Goal: Task Accomplishment & Management: Use online tool/utility

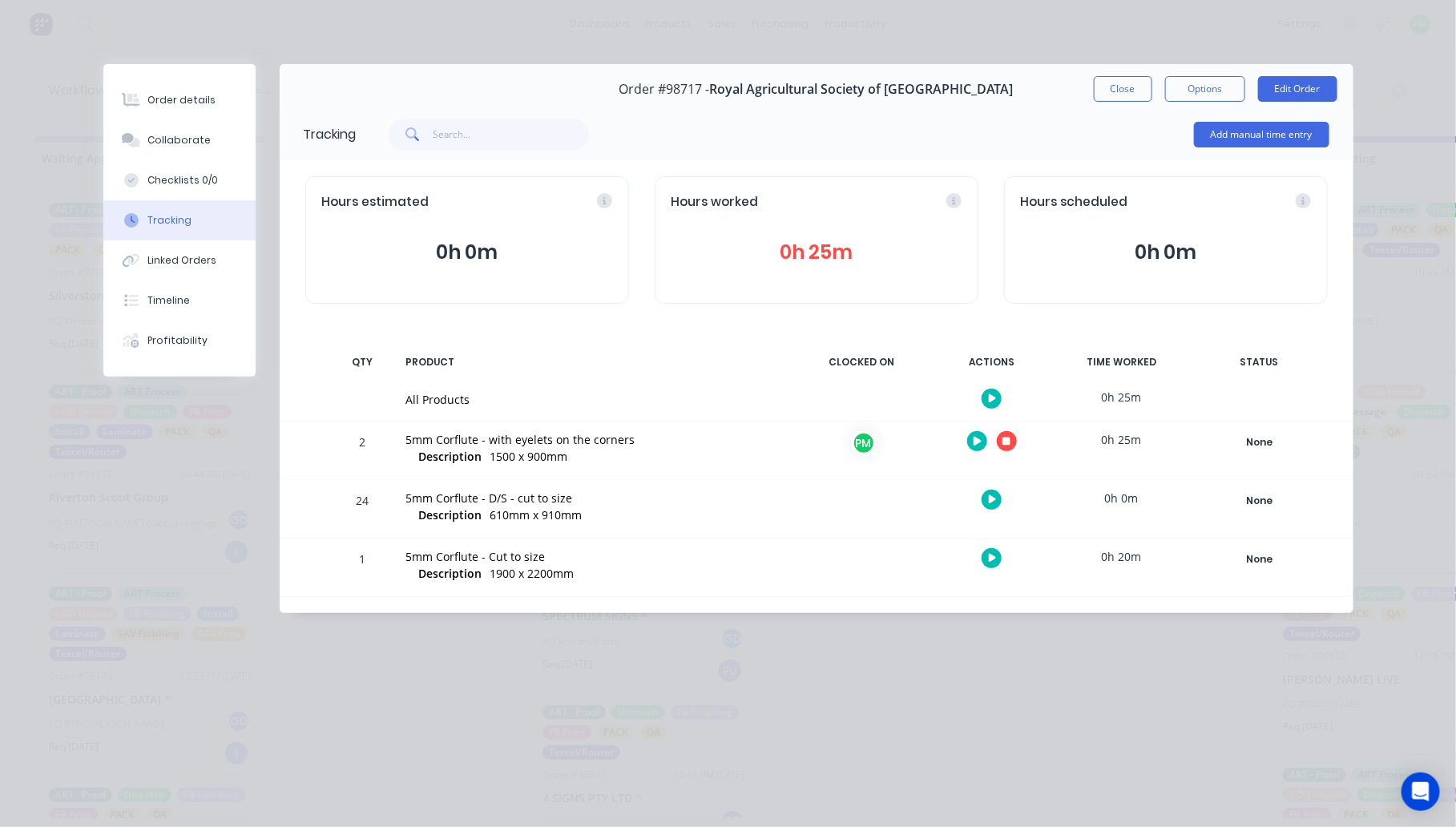
click at [1000, 433] on button "button" at bounding box center [1007, 442] width 20 height 20
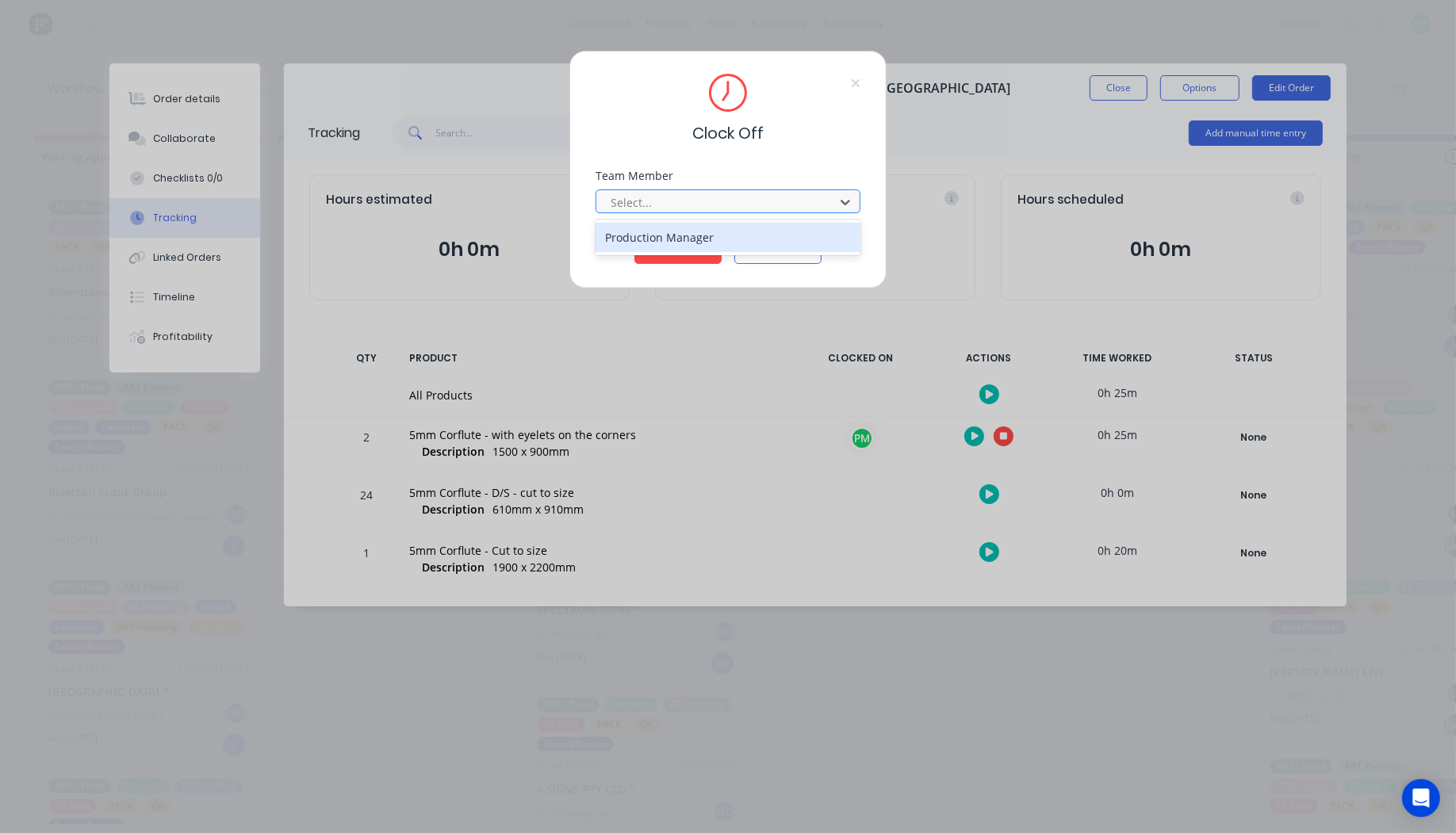
click at [701, 202] on div at bounding box center [718, 203] width 218 height 20
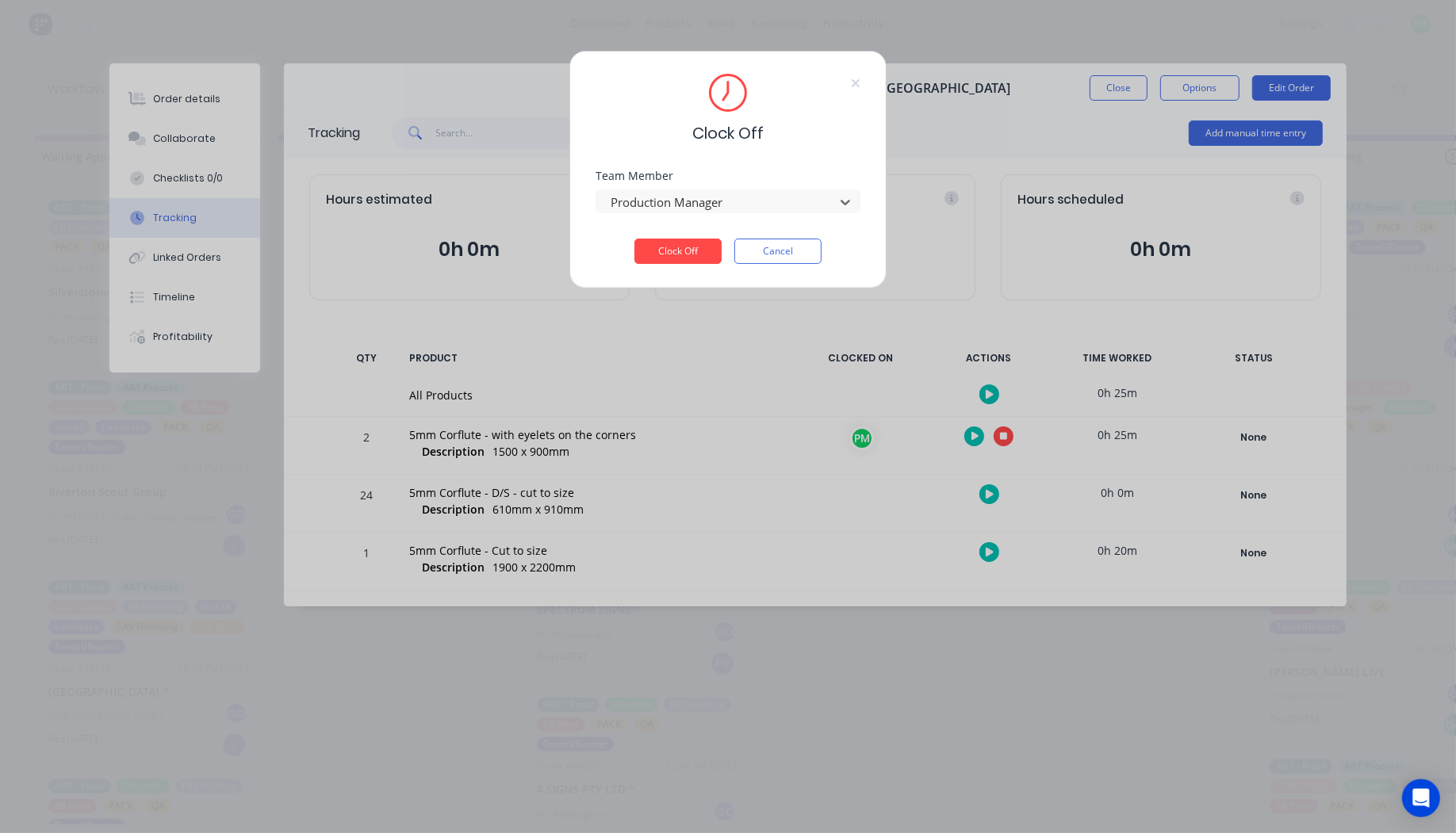
click at [635, 239] on button "Clock Off" at bounding box center [678, 251] width 87 height 26
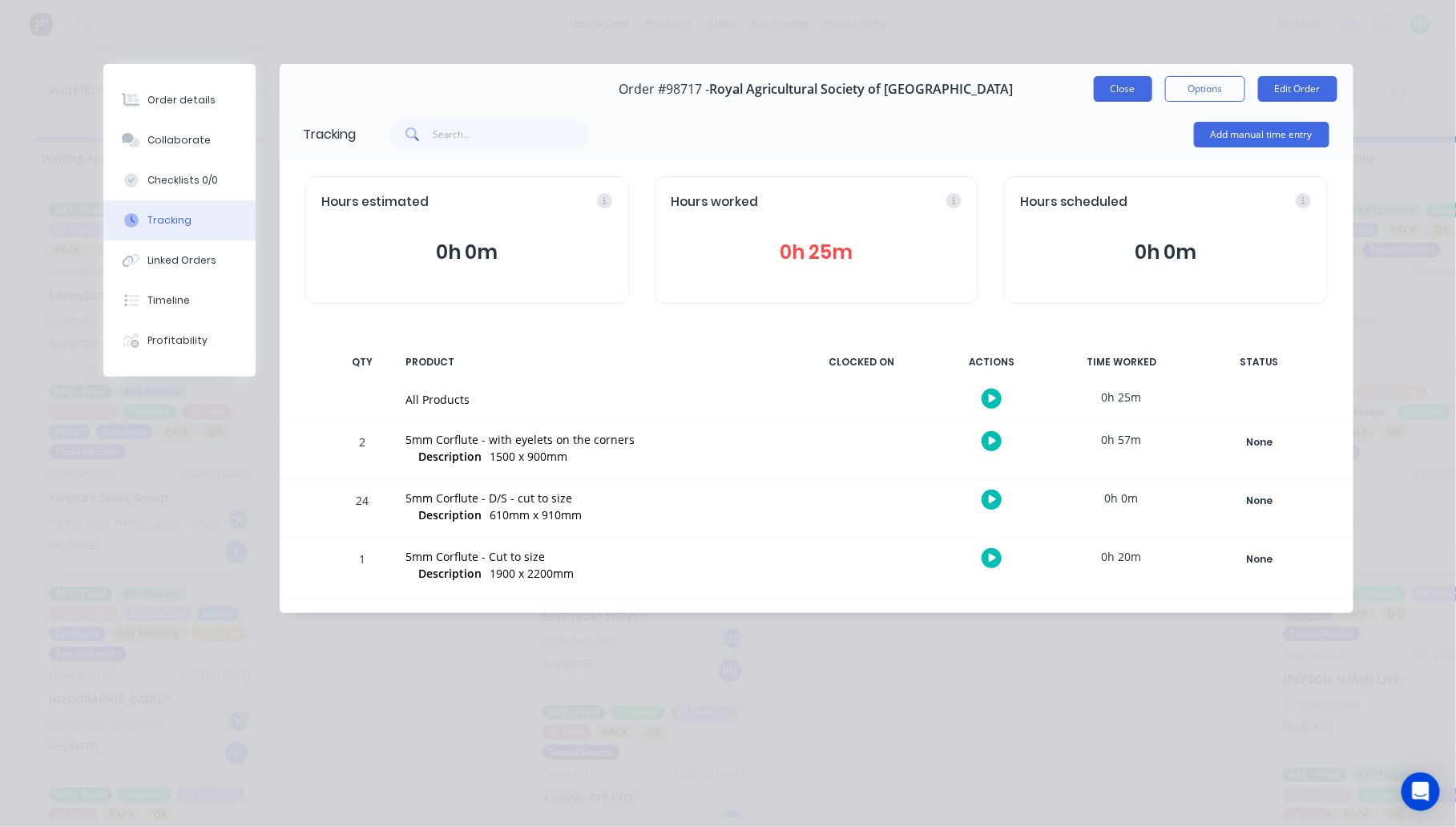
click at [1125, 90] on button "Close" at bounding box center [1122, 89] width 58 height 26
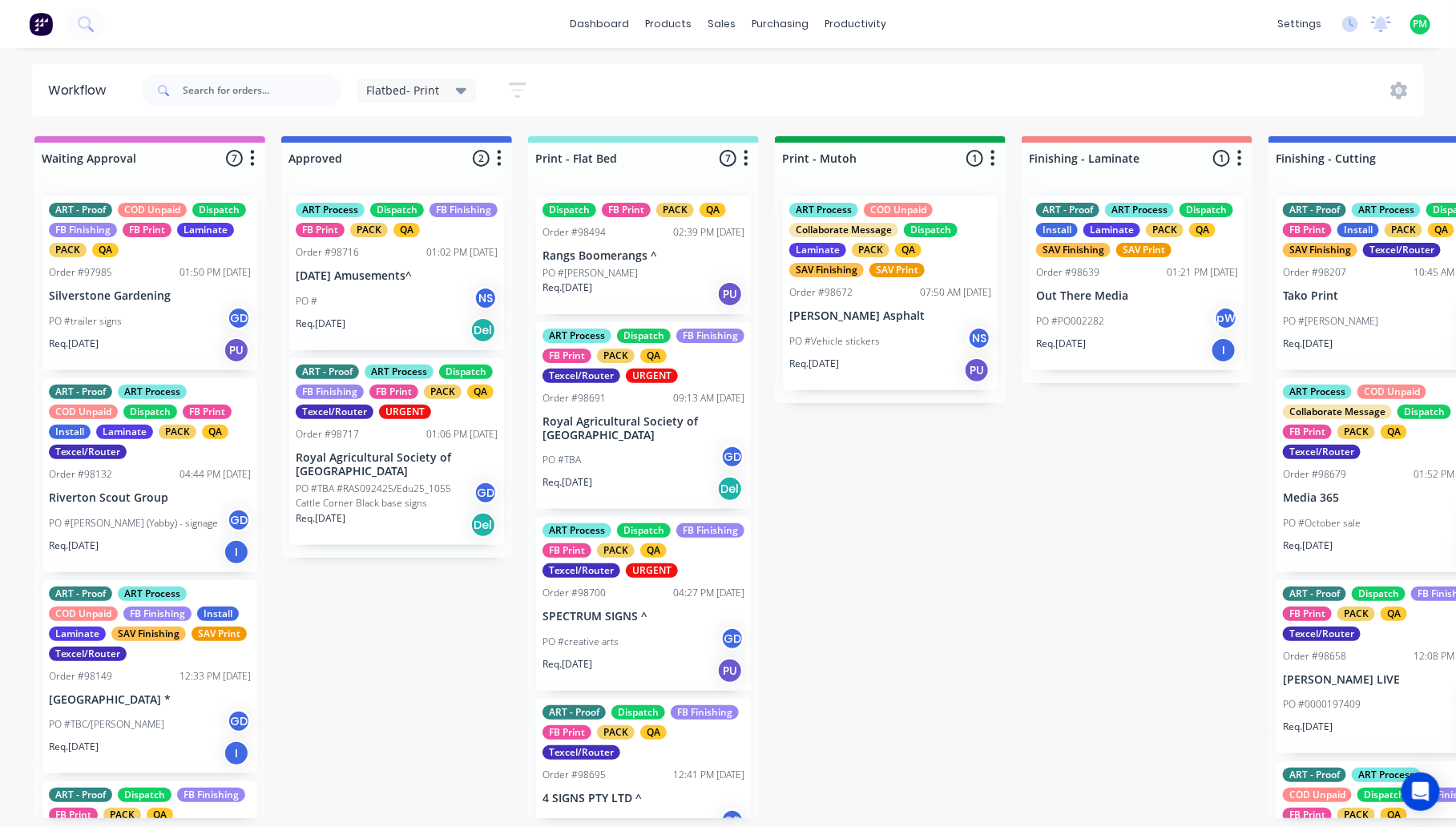
click at [358, 498] on p "PO #TBA #RAS092425/Edu25_1055 Cattle Corner Black base signs" at bounding box center [384, 495] width 178 height 29
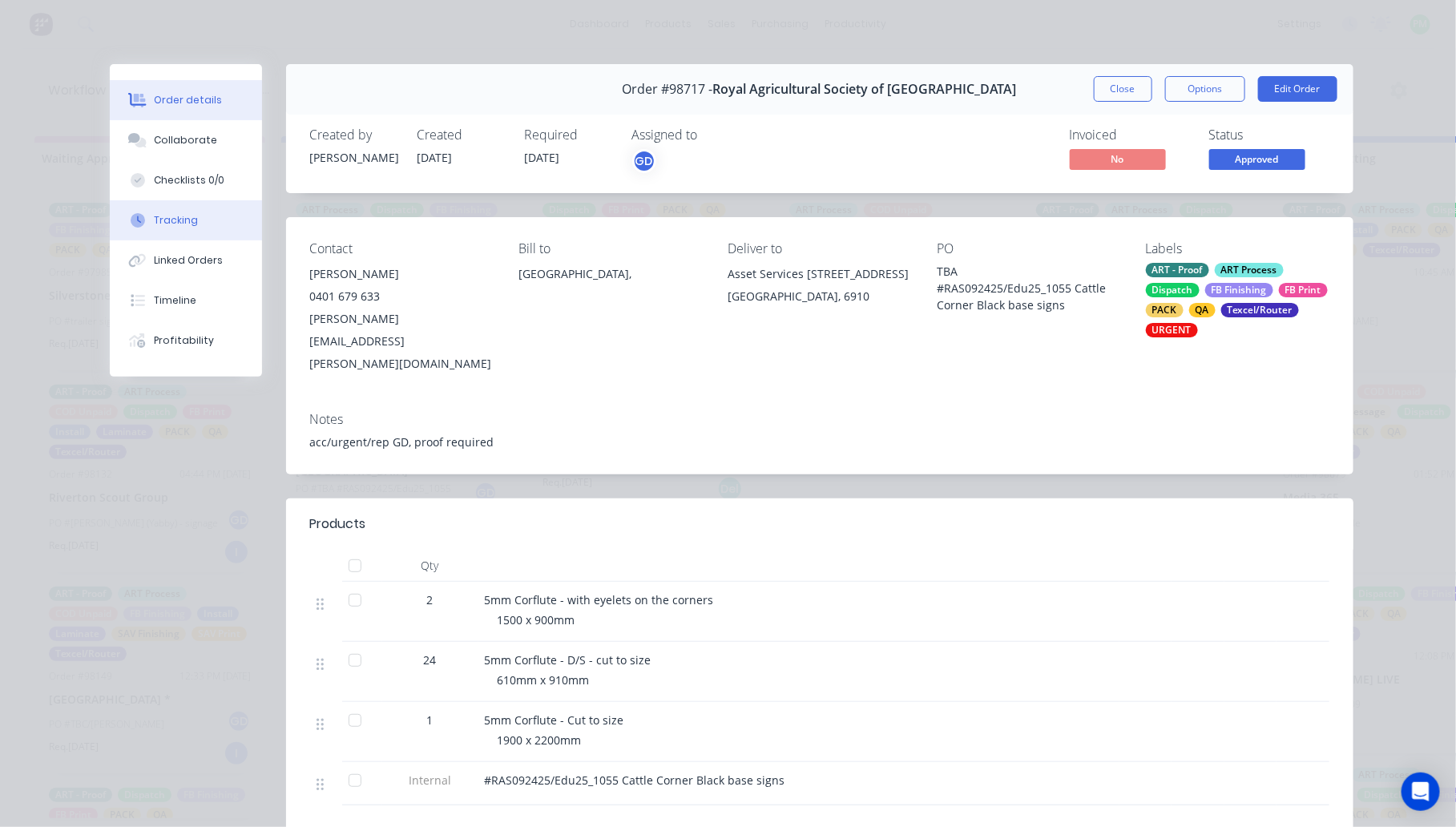
click at [189, 225] on button "Tracking" at bounding box center [186, 220] width 152 height 40
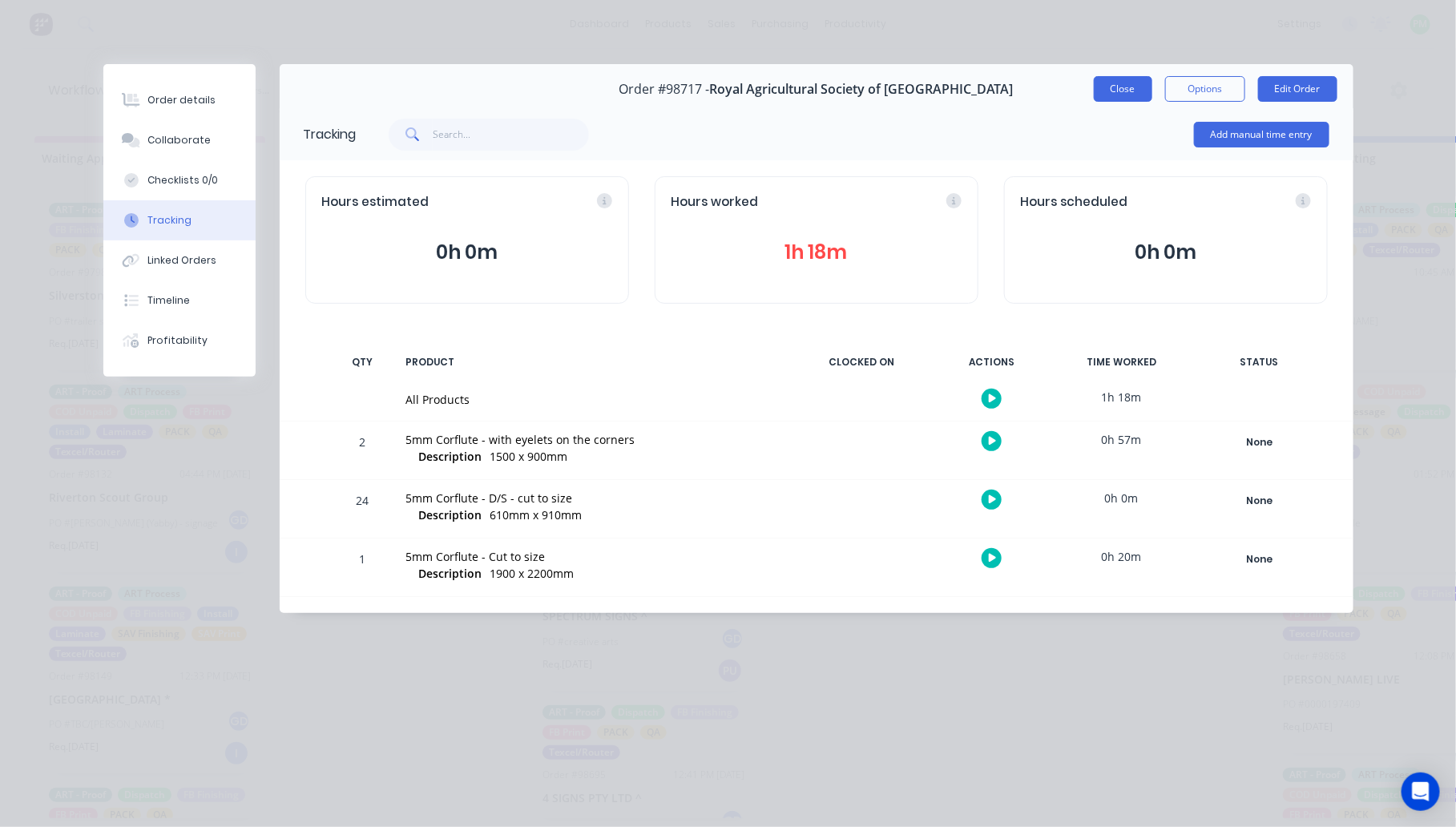
click at [1116, 94] on button "Close" at bounding box center [1122, 89] width 58 height 26
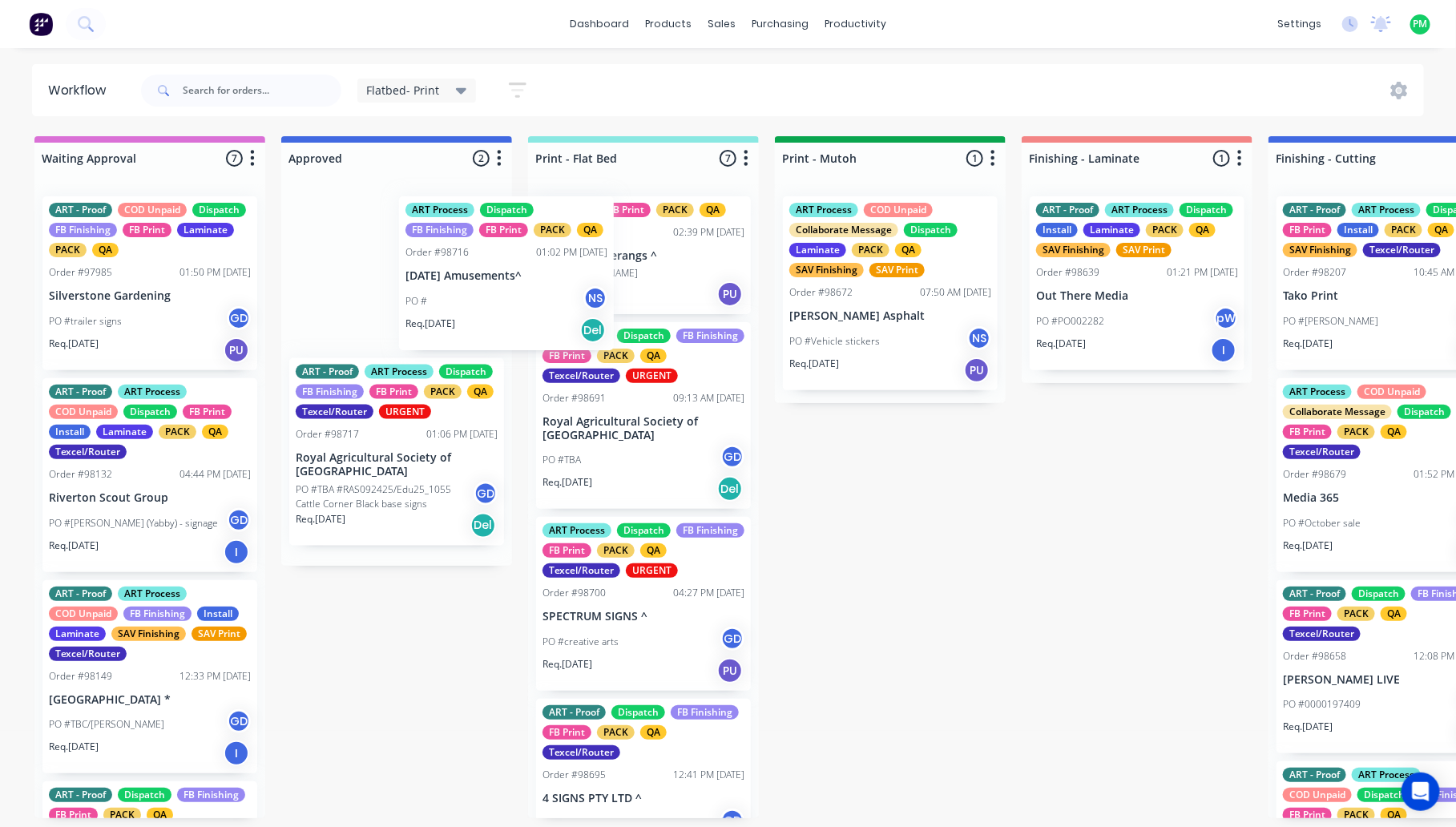
drag, startPoint x: 418, startPoint y: 305, endPoint x: 554, endPoint y: 305, distance: 136.0
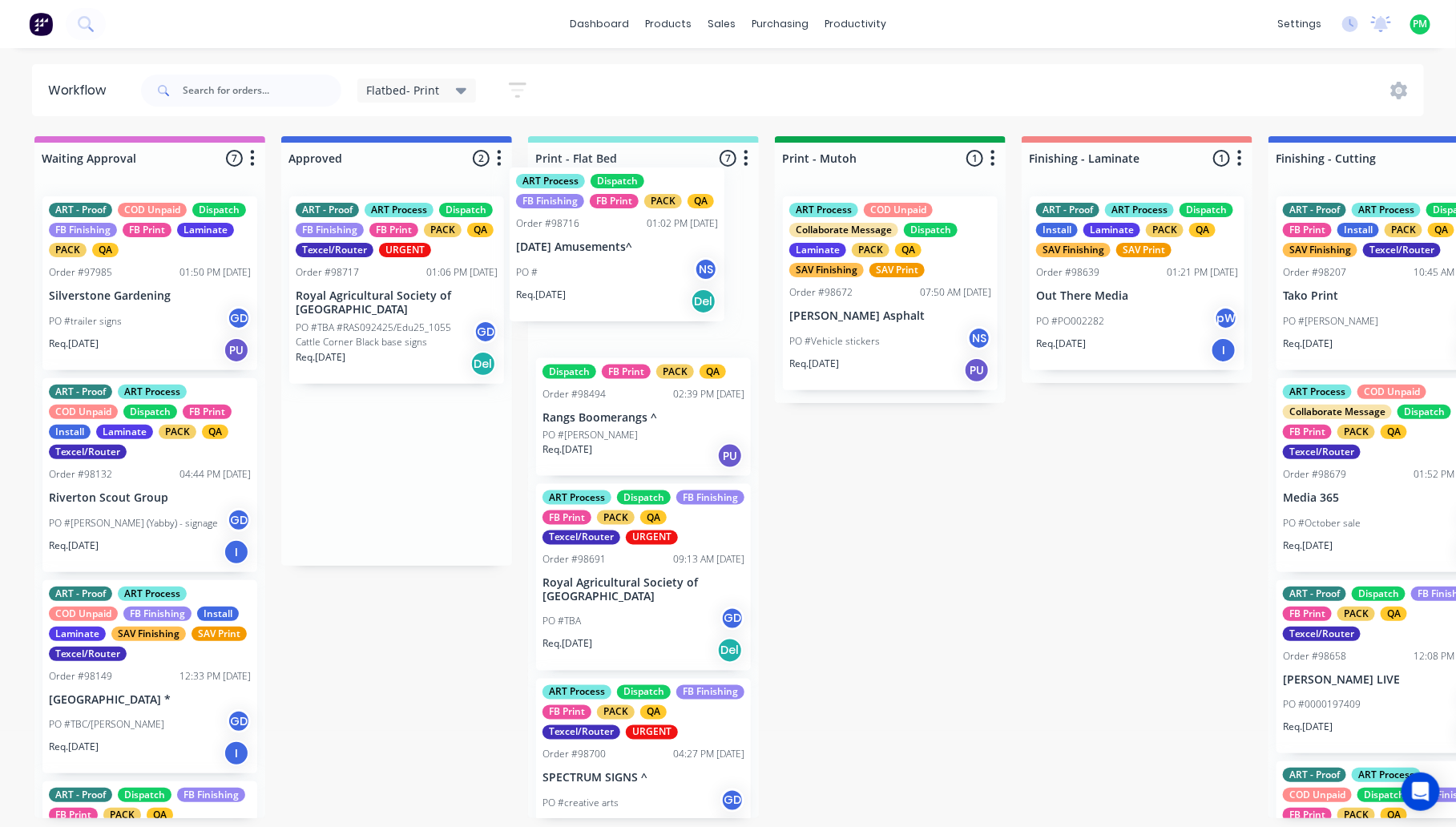
drag, startPoint x: 437, startPoint y: 300, endPoint x: 661, endPoint y: 270, distance: 226.0
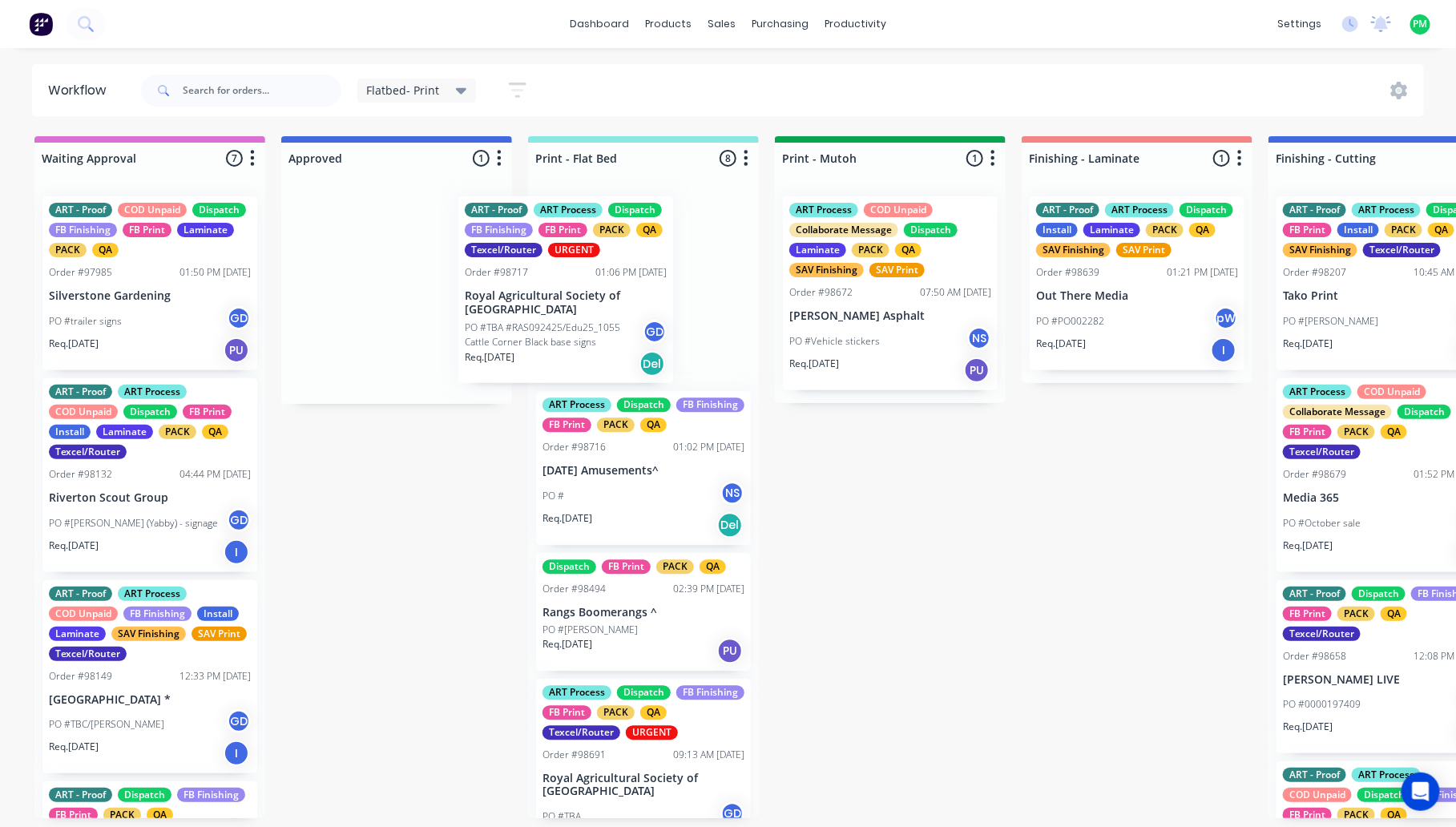
drag, startPoint x: 437, startPoint y: 325, endPoint x: 643, endPoint y: 325, distance: 206.0
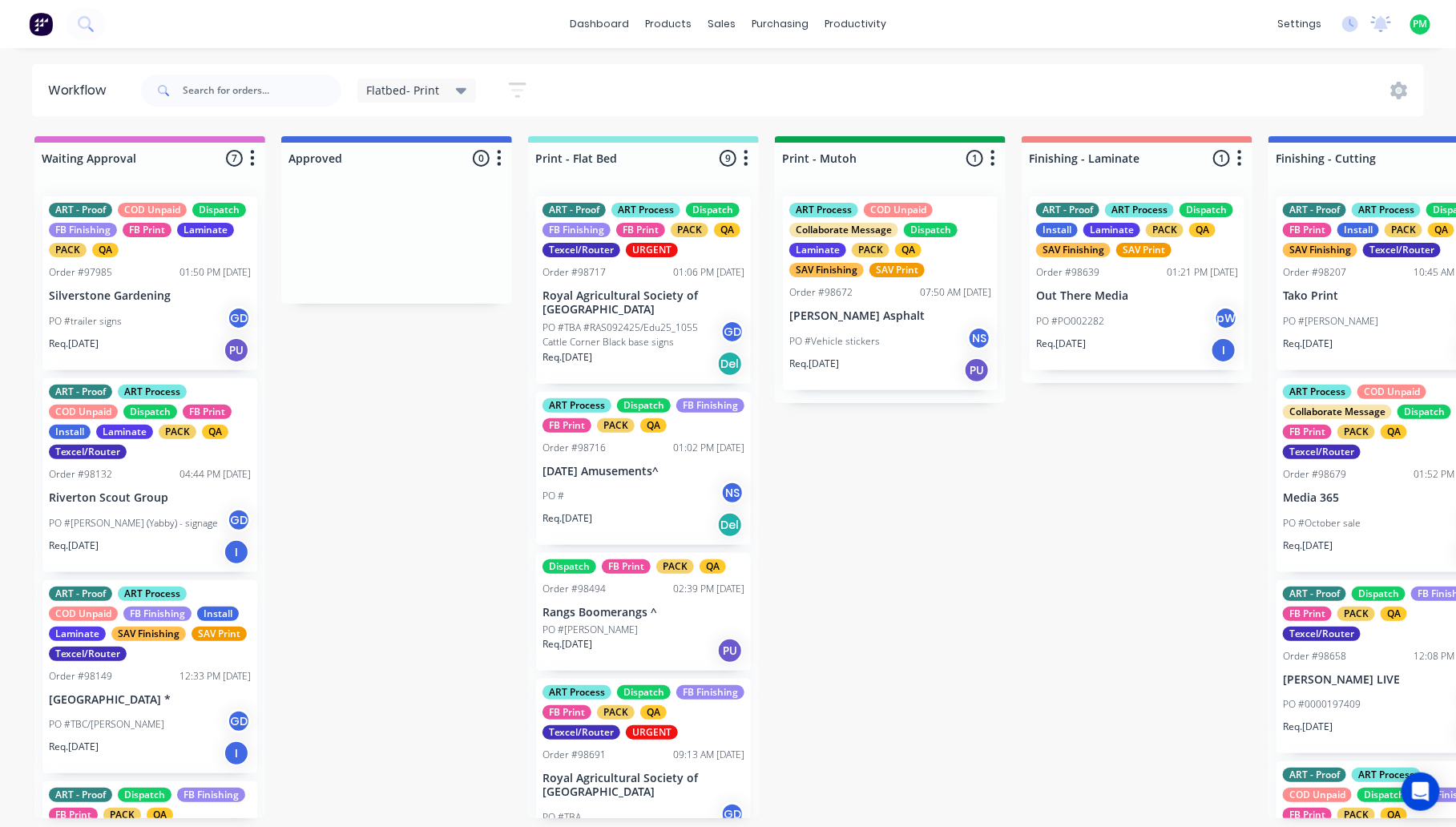
click at [661, 479] on div "ART Process Dispatch FB Finishing FB Print PACK QA Order #98716 01:02 PM 24/09/…" at bounding box center [643, 468] width 214 height 153
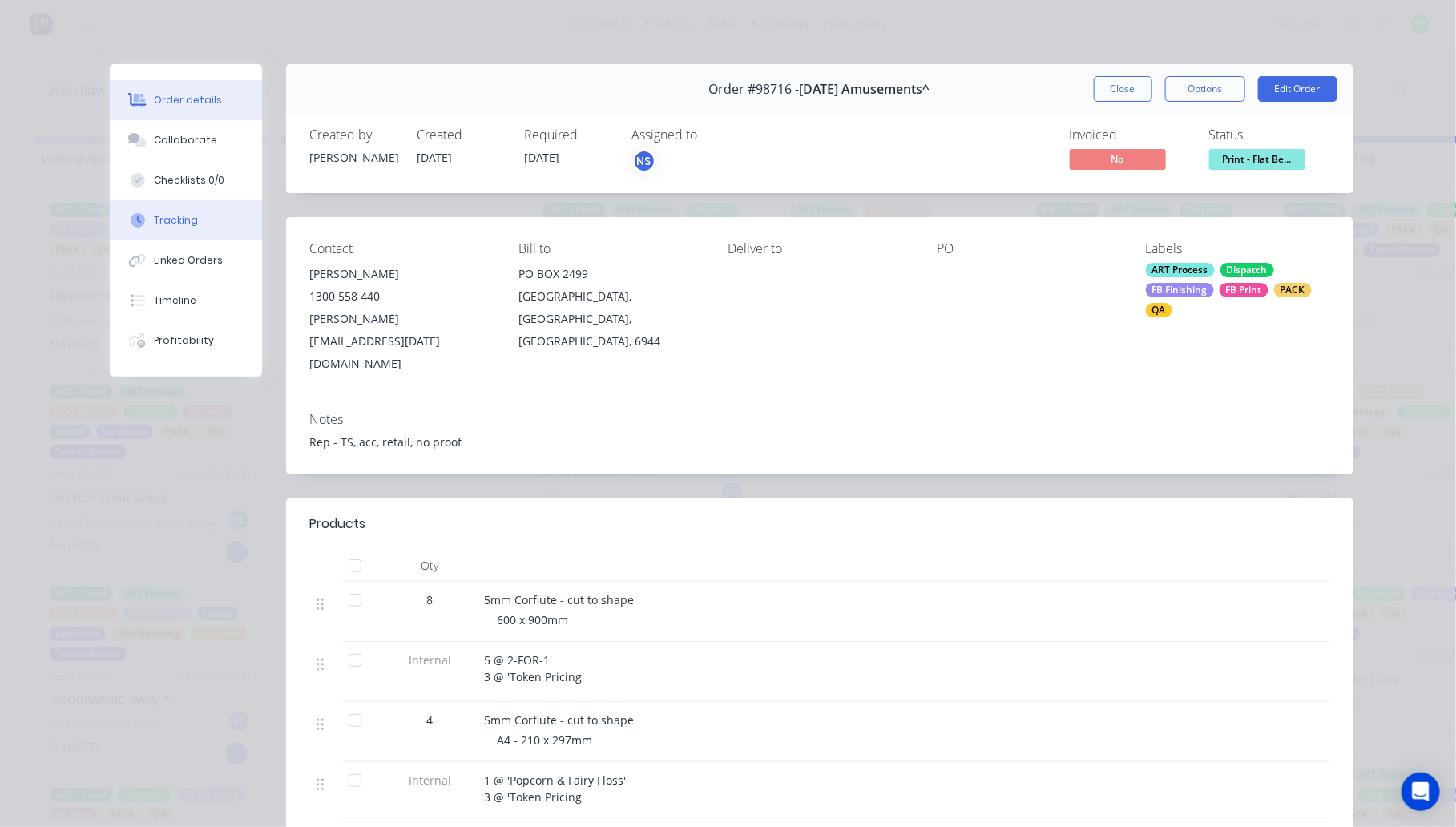
click at [138, 233] on button "Tracking" at bounding box center [186, 220] width 152 height 40
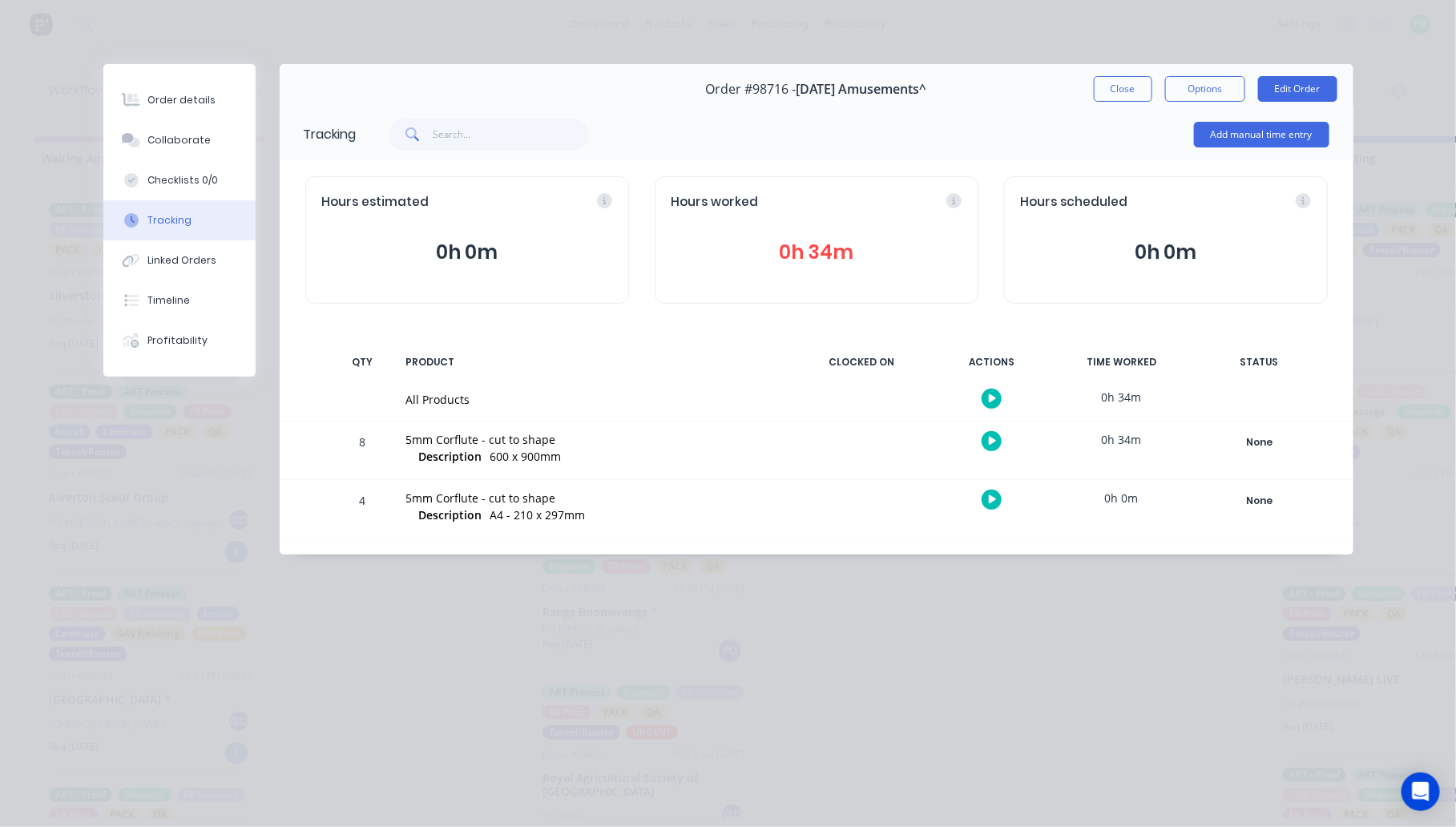
click at [987, 498] on button "button" at bounding box center [991, 500] width 20 height 20
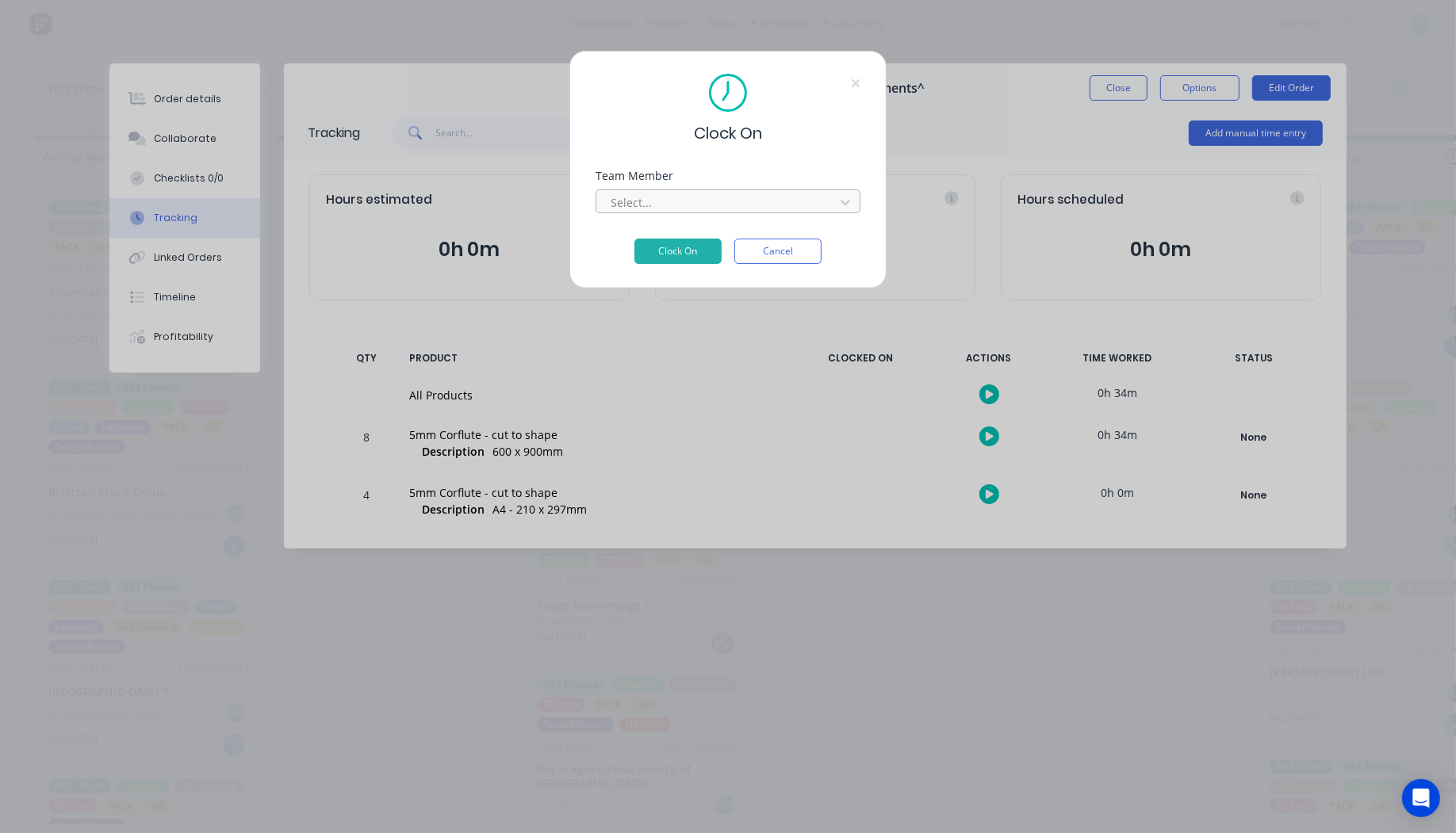
click at [712, 206] on div at bounding box center [718, 203] width 218 height 20
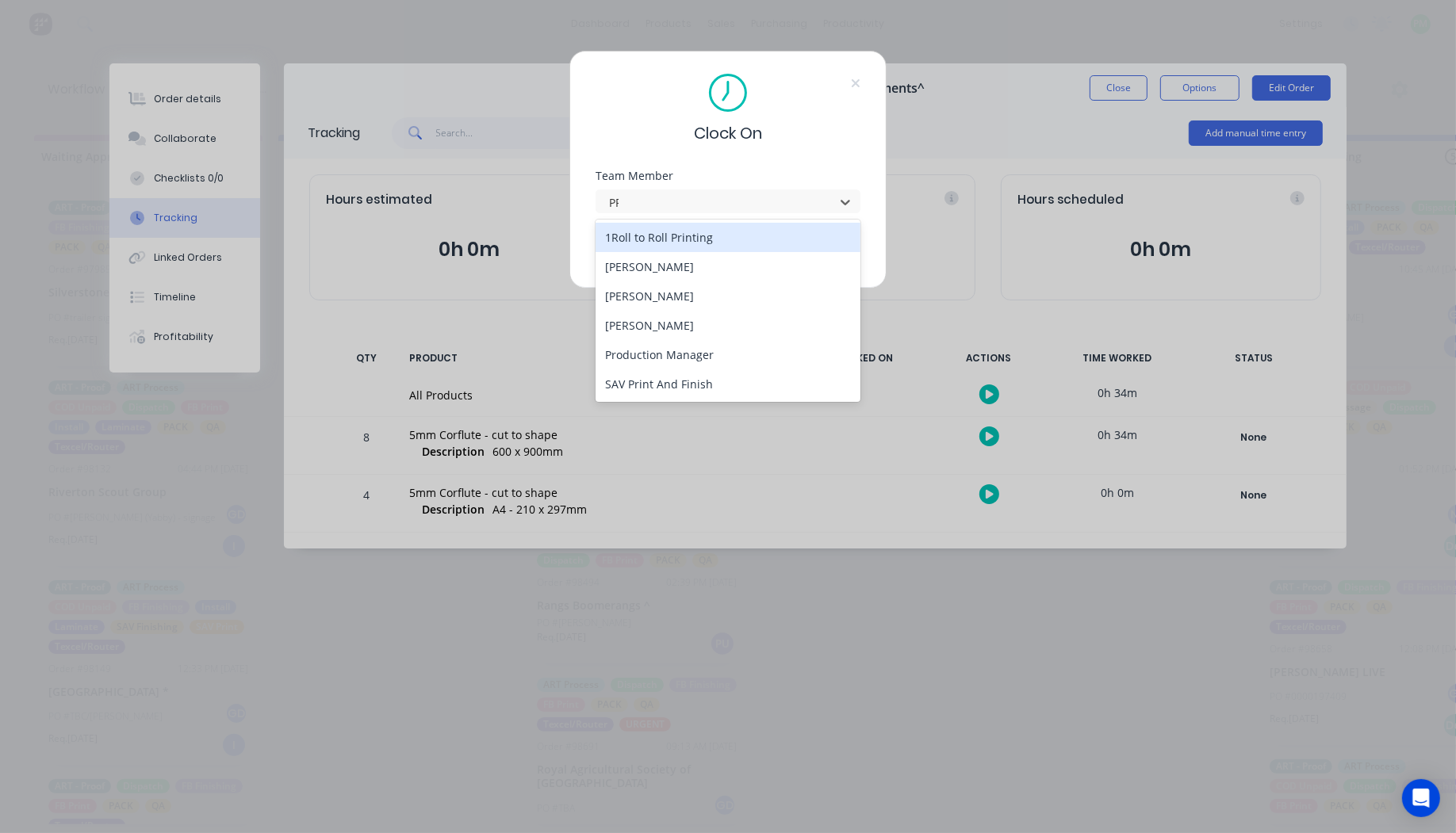
type input "PRO"
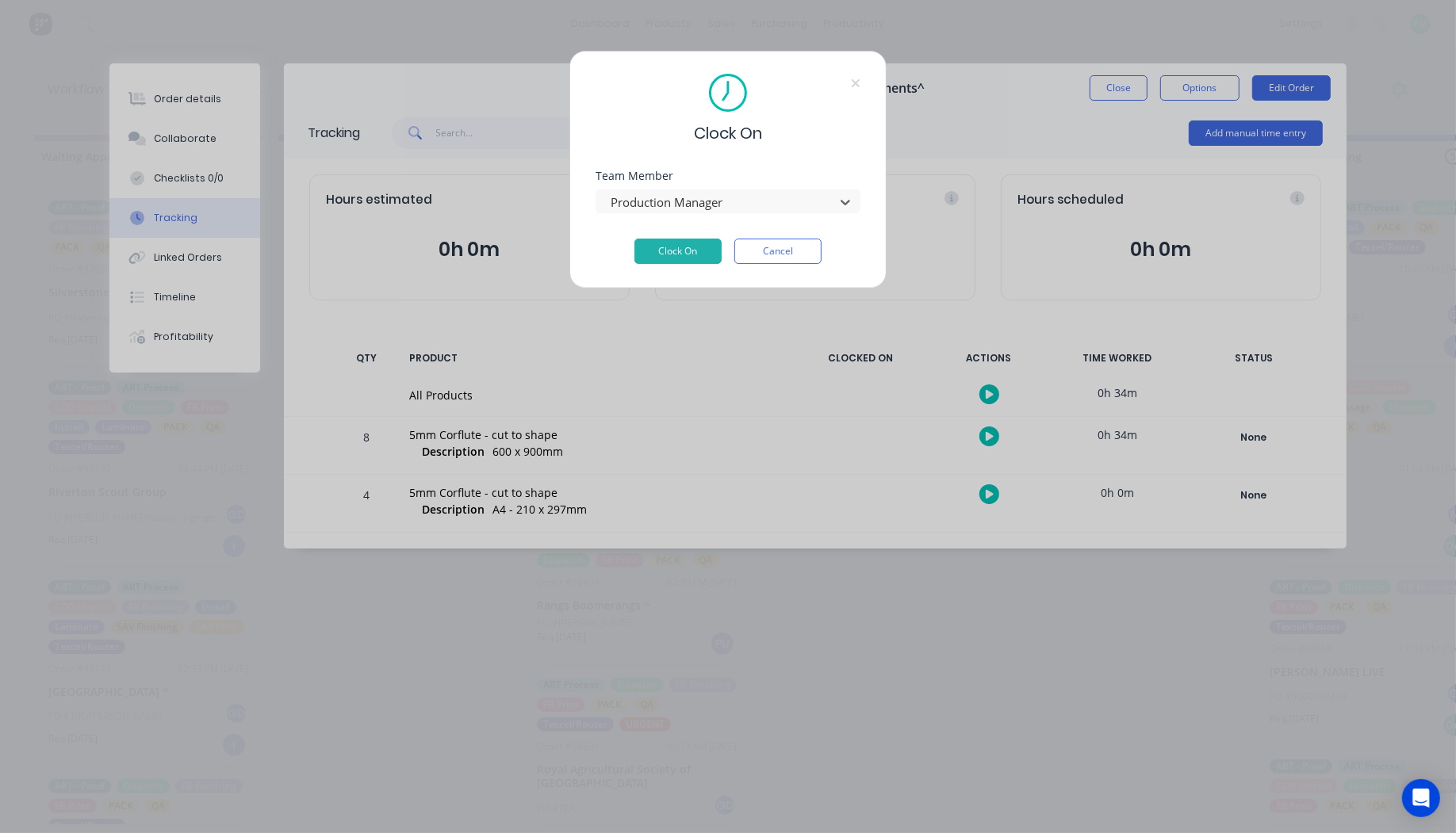
click at [635, 239] on button "Clock On" at bounding box center [678, 251] width 87 height 26
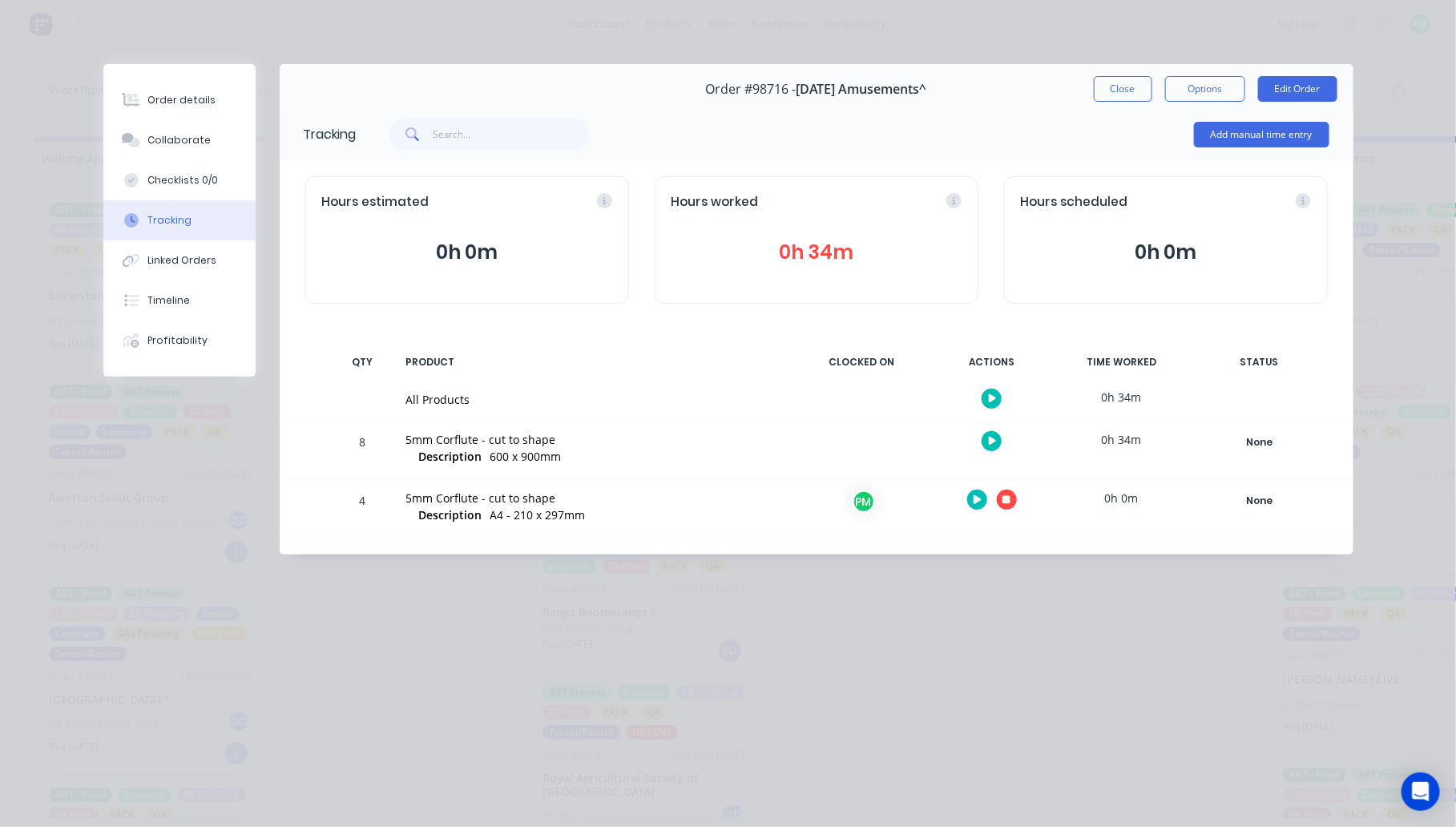
click at [977, 433] on div at bounding box center [992, 441] width 120 height 39
click at [990, 438] on icon "button" at bounding box center [992, 442] width 8 height 9
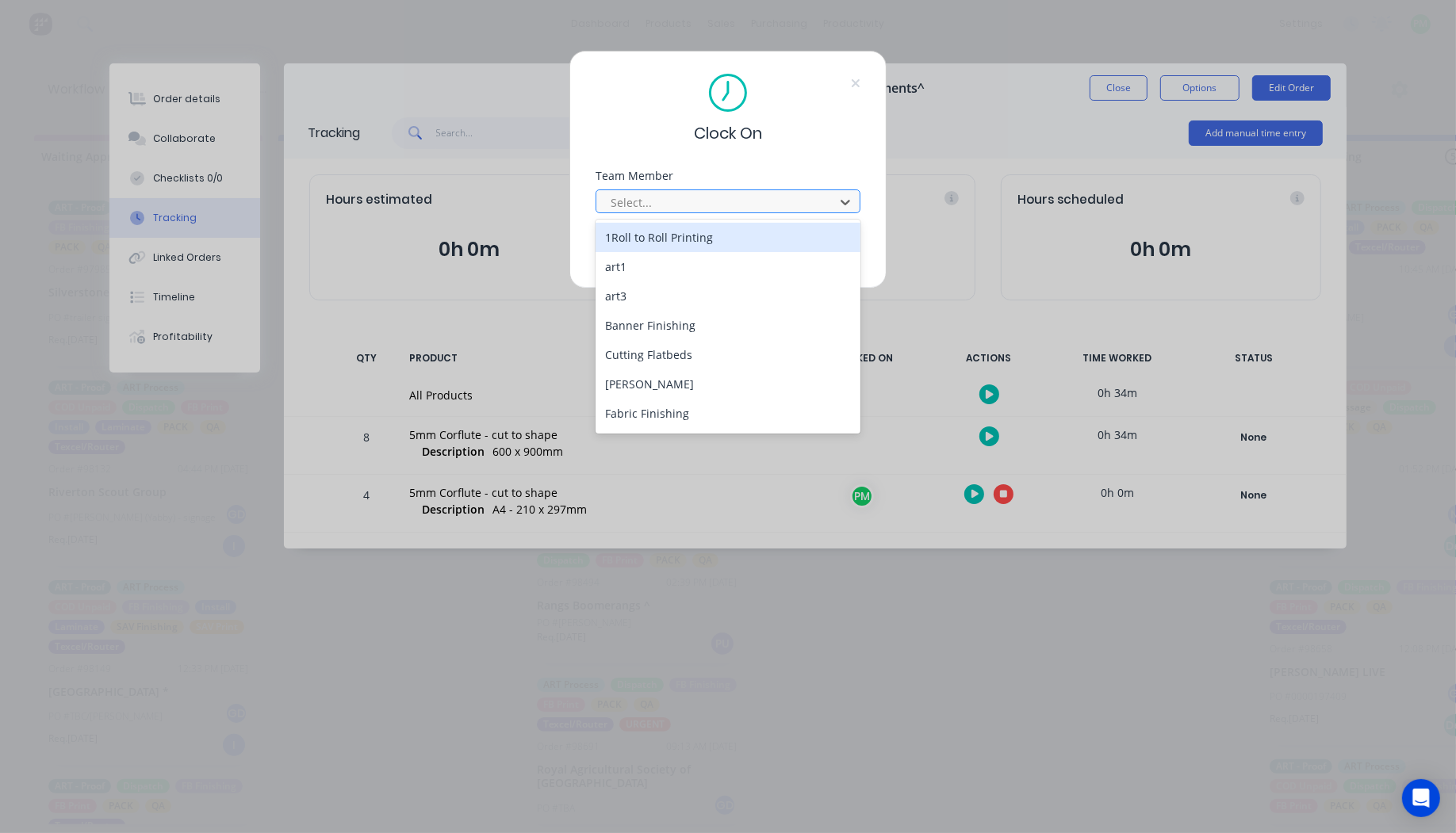
click at [684, 206] on div at bounding box center [718, 203] width 218 height 20
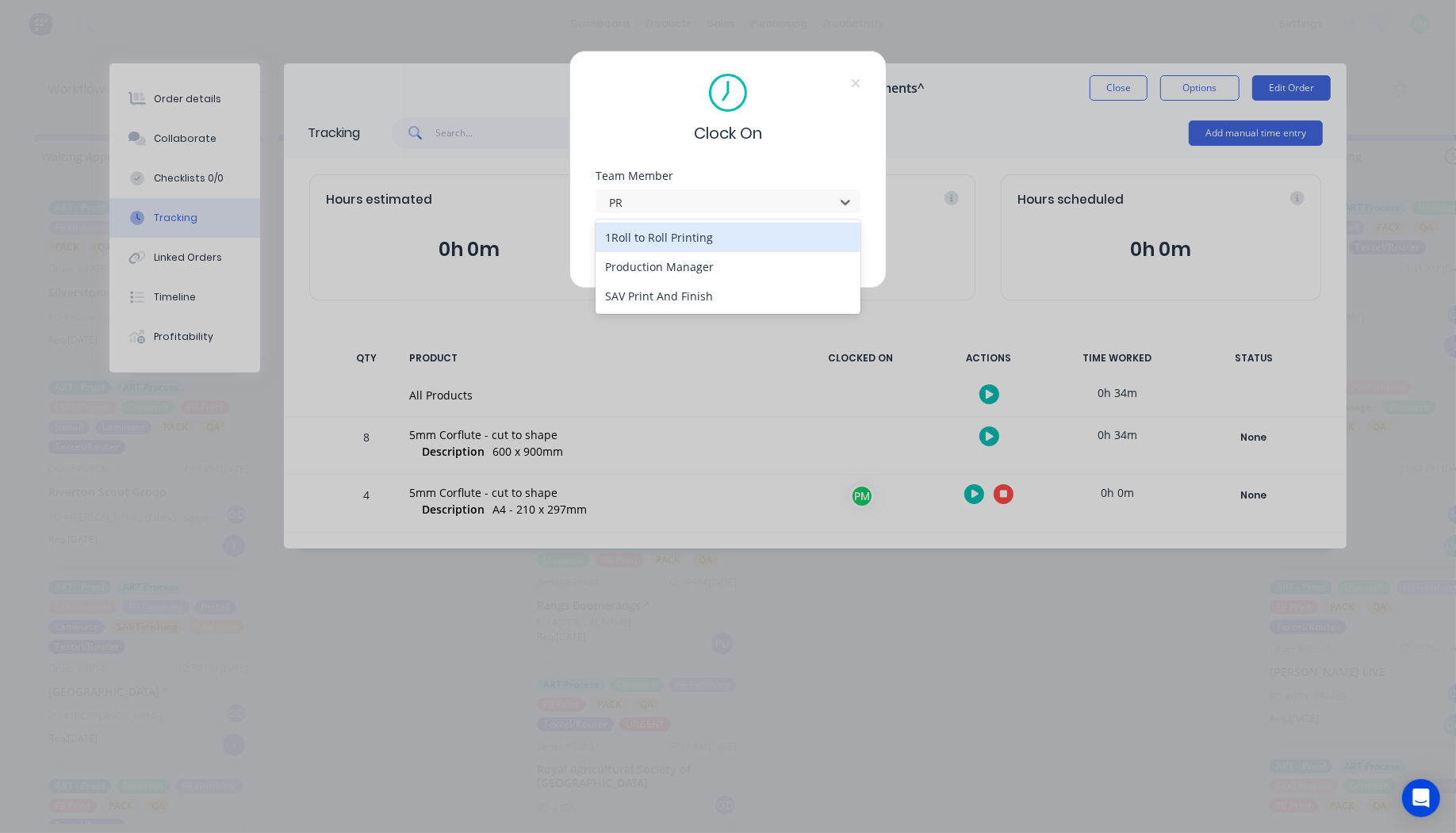
type input "PRO"
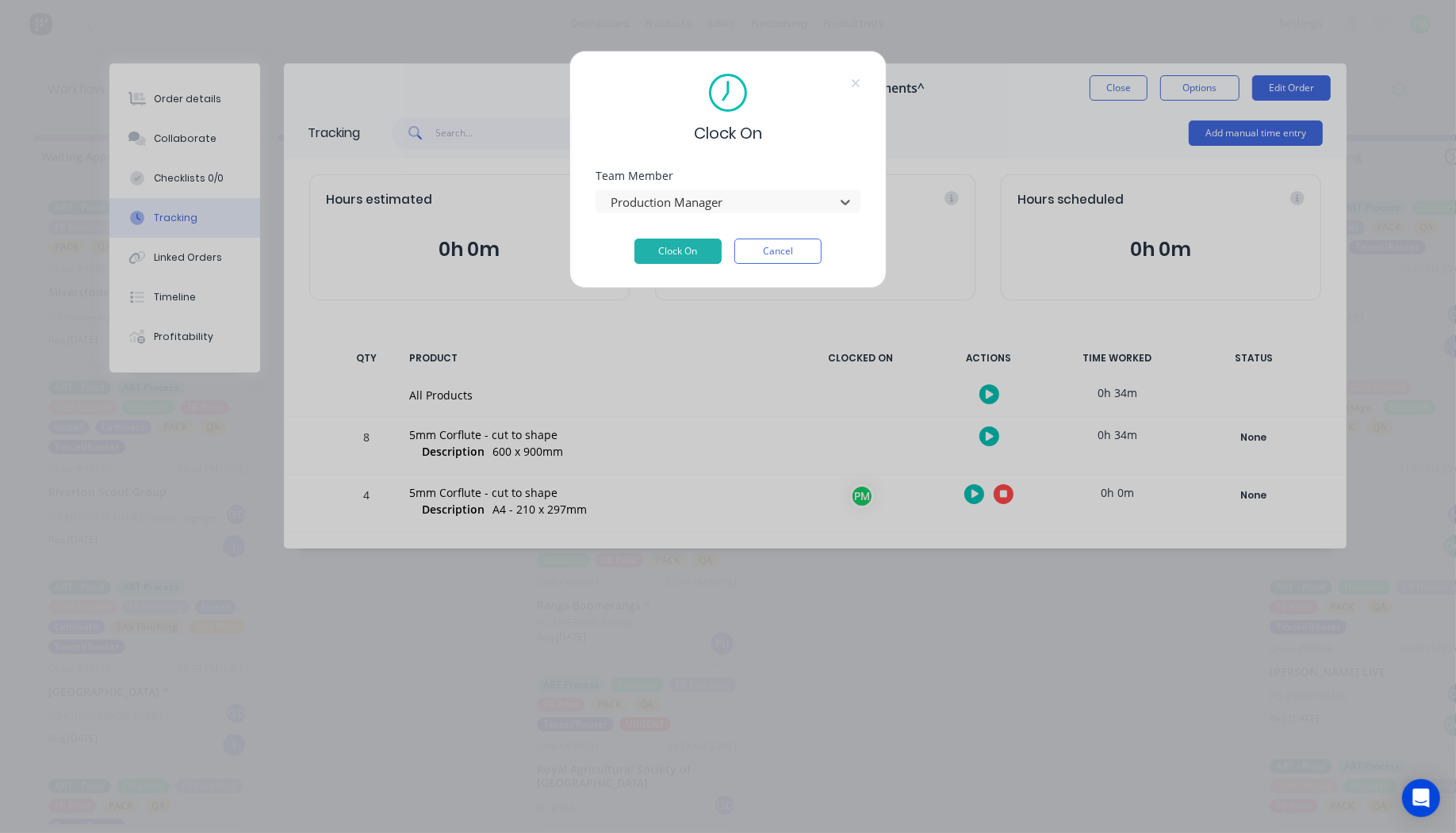
click at [635, 239] on button "Clock On" at bounding box center [678, 251] width 87 height 26
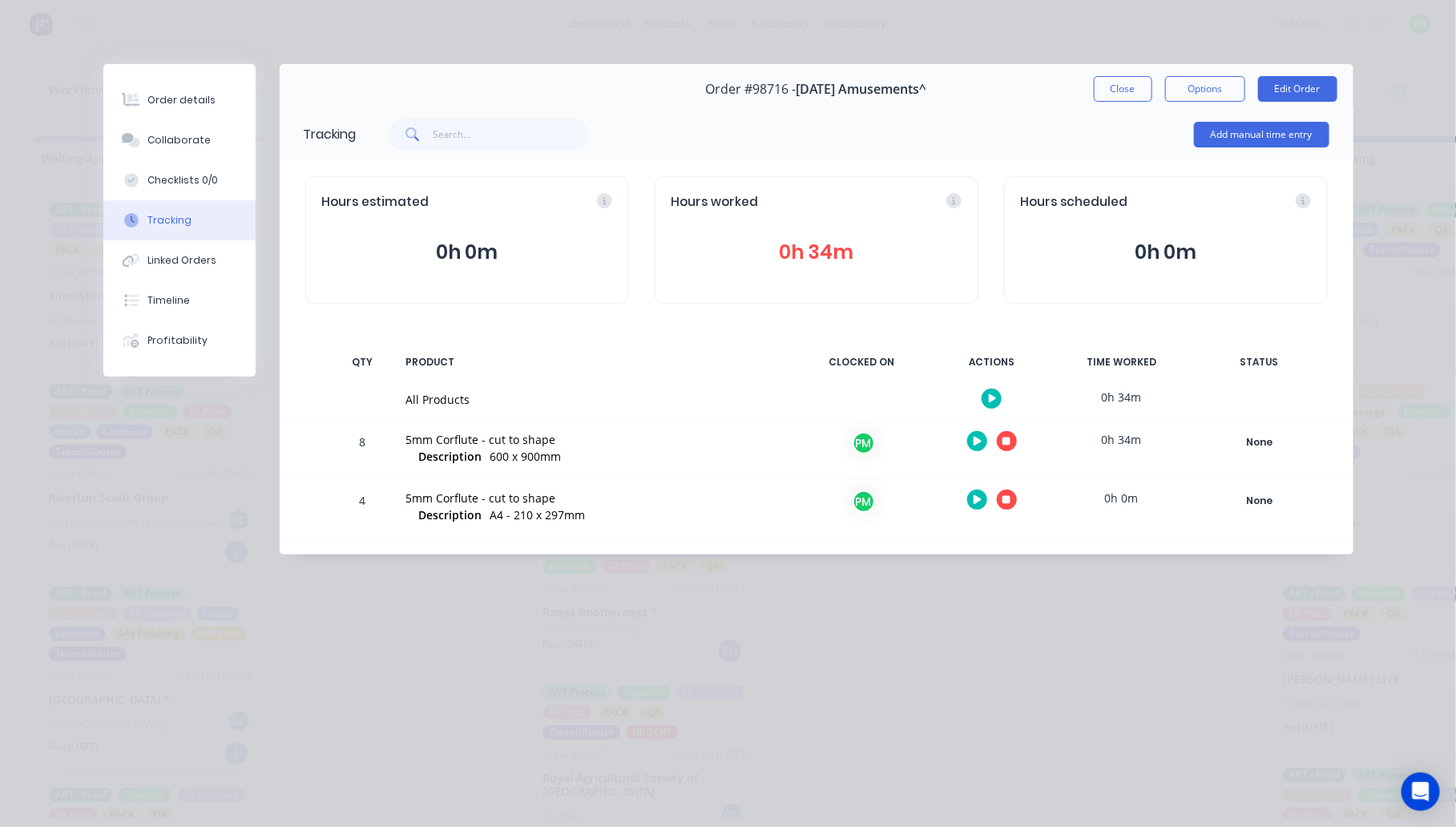
click at [1003, 503] on icon "button" at bounding box center [1006, 500] width 8 height 8
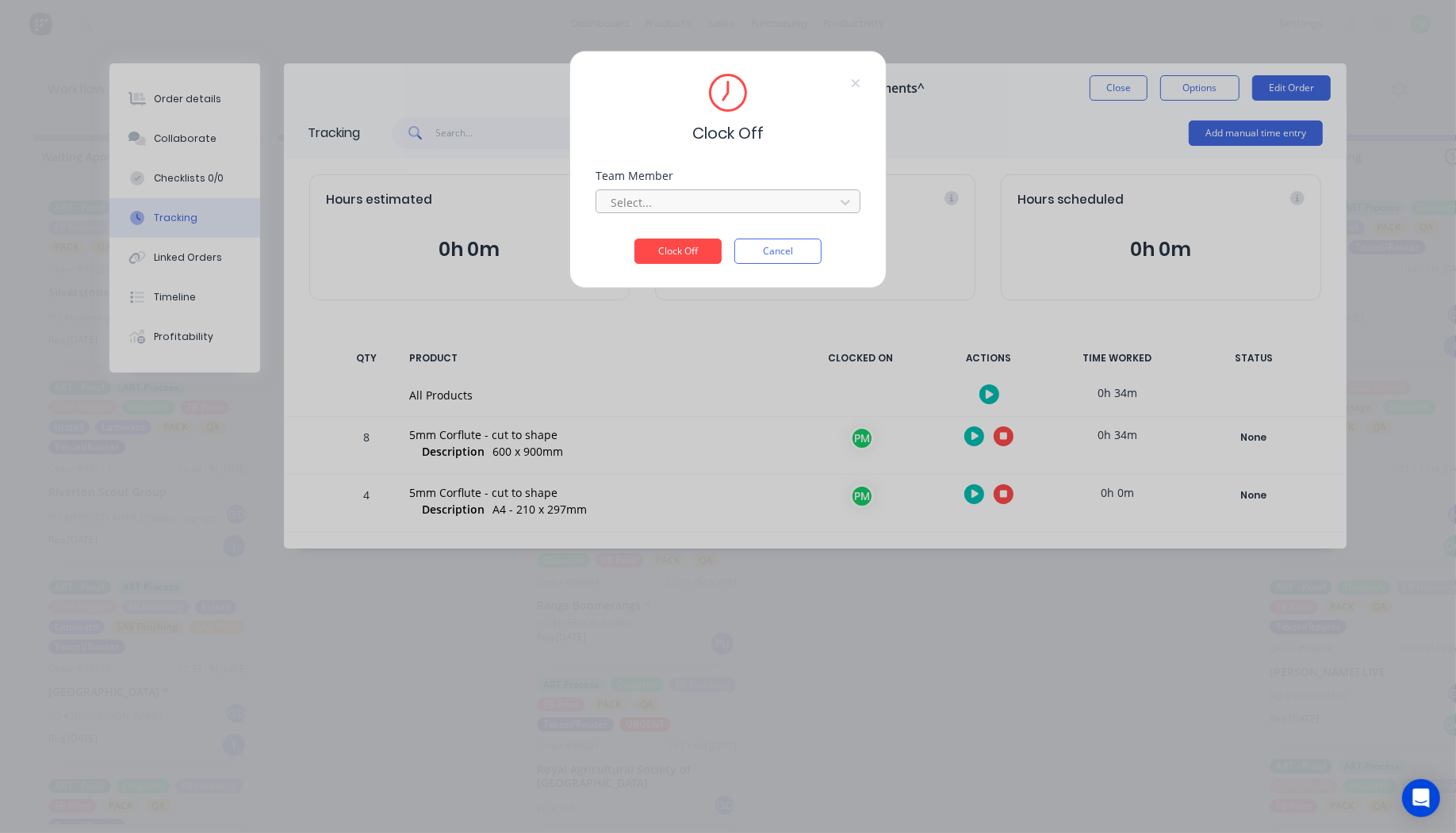
click at [637, 210] on div at bounding box center [718, 203] width 218 height 20
click at [635, 239] on button "Clock Off" at bounding box center [678, 251] width 87 height 26
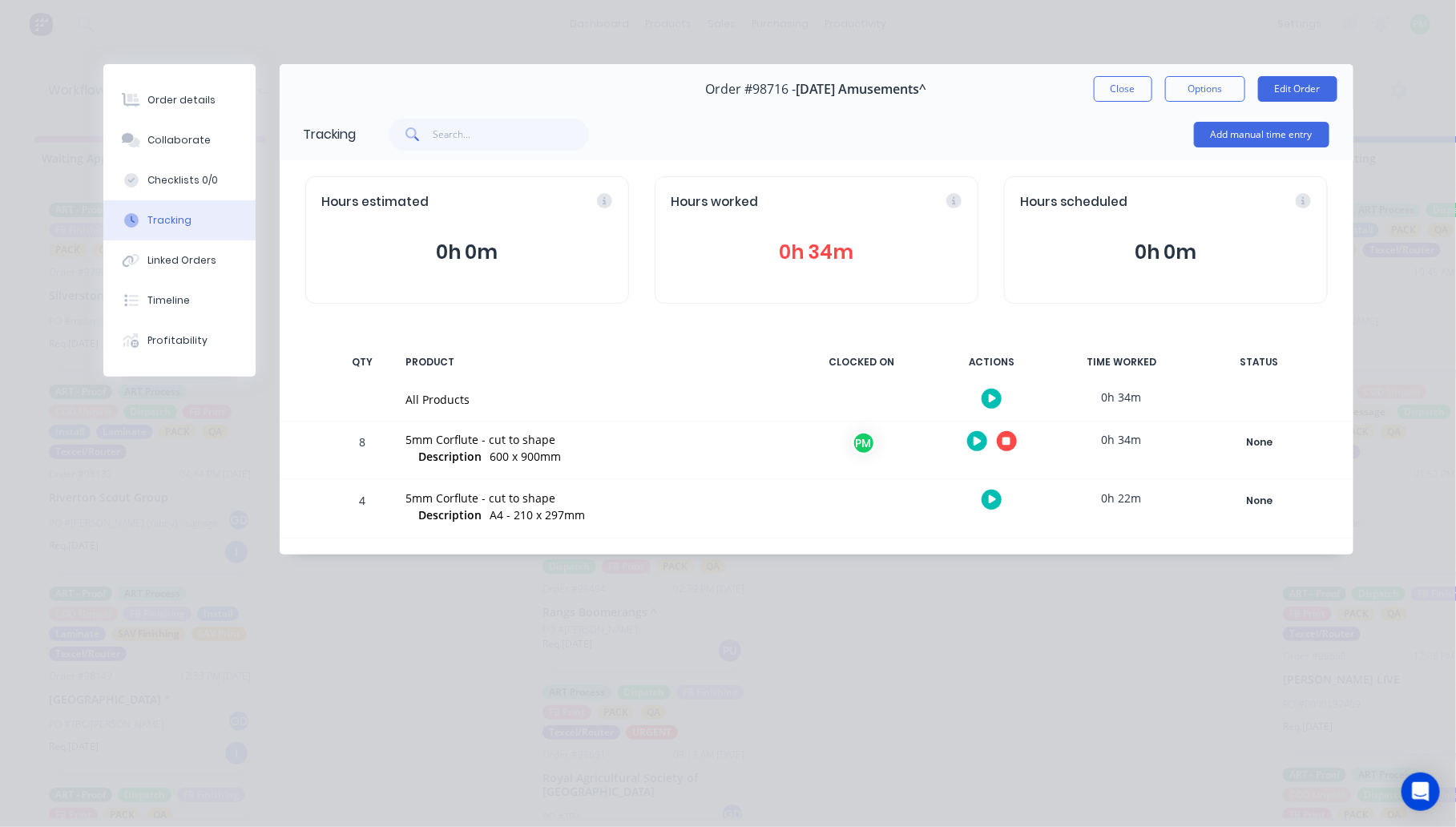
click at [1001, 444] on button "button" at bounding box center [1007, 442] width 20 height 20
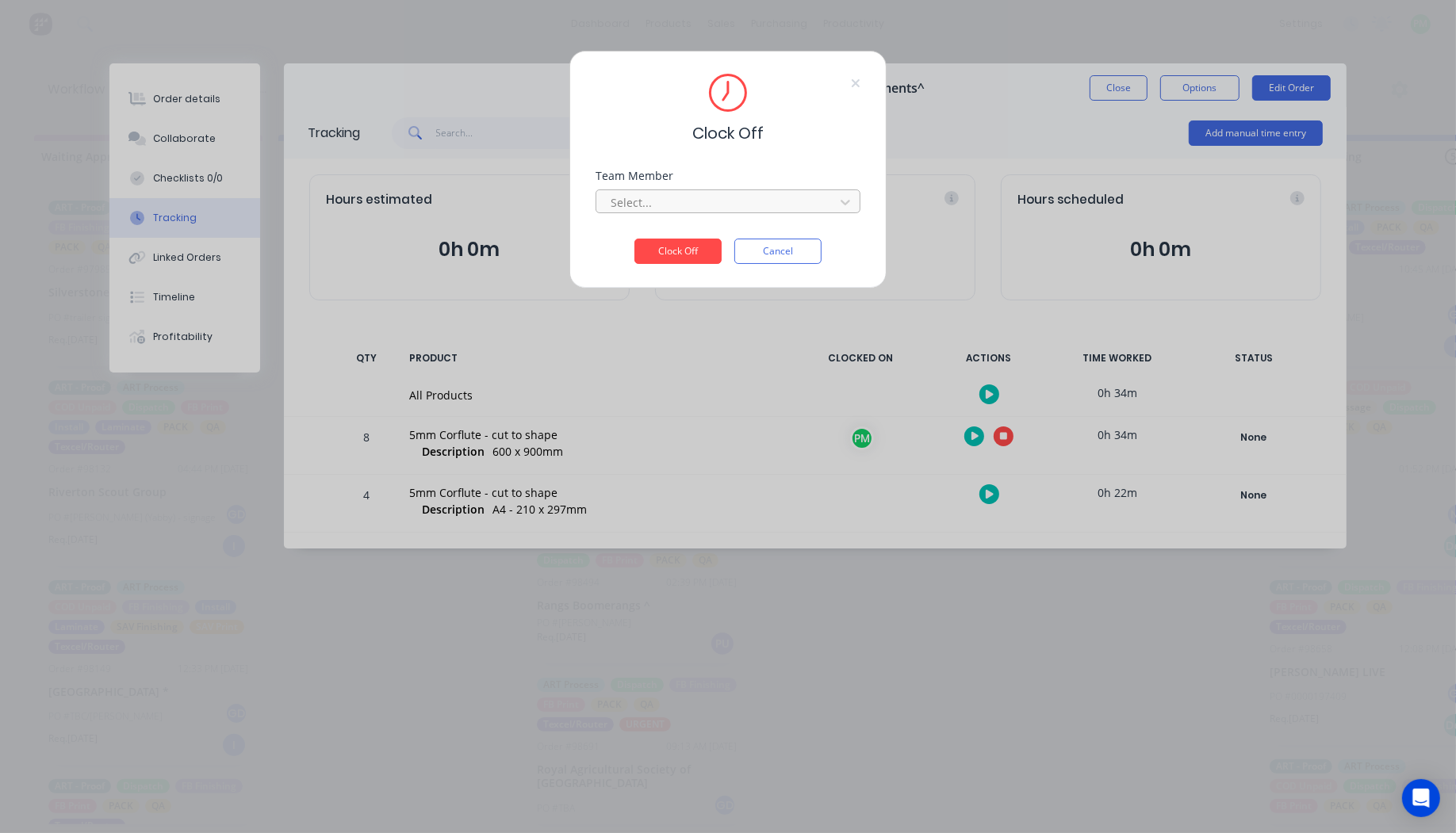
click at [748, 200] on div at bounding box center [718, 203] width 218 height 20
click at [635, 239] on button "Clock Off" at bounding box center [678, 251] width 87 height 26
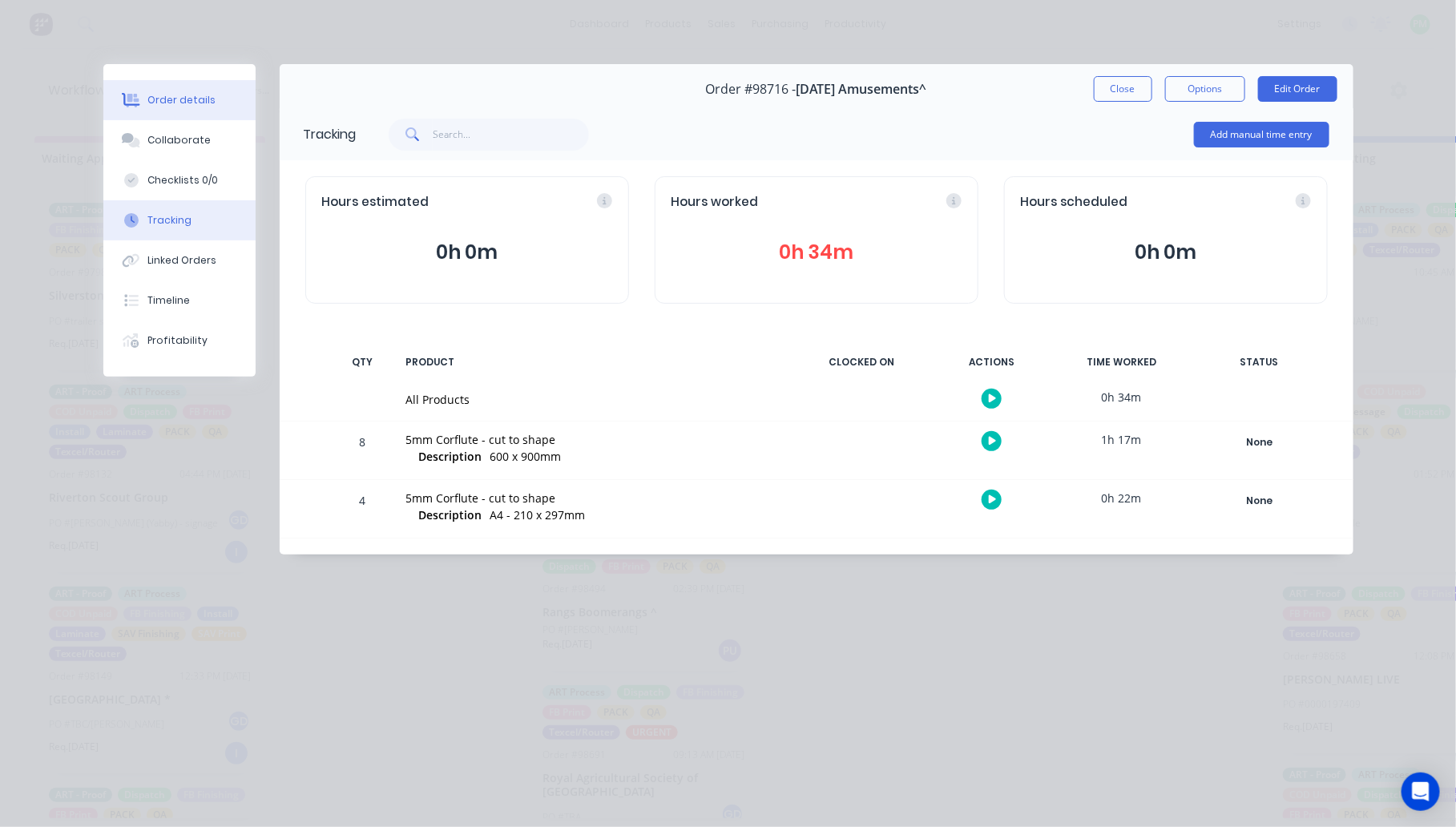
click at [212, 93] on button "Order details" at bounding box center [179, 100] width 152 height 40
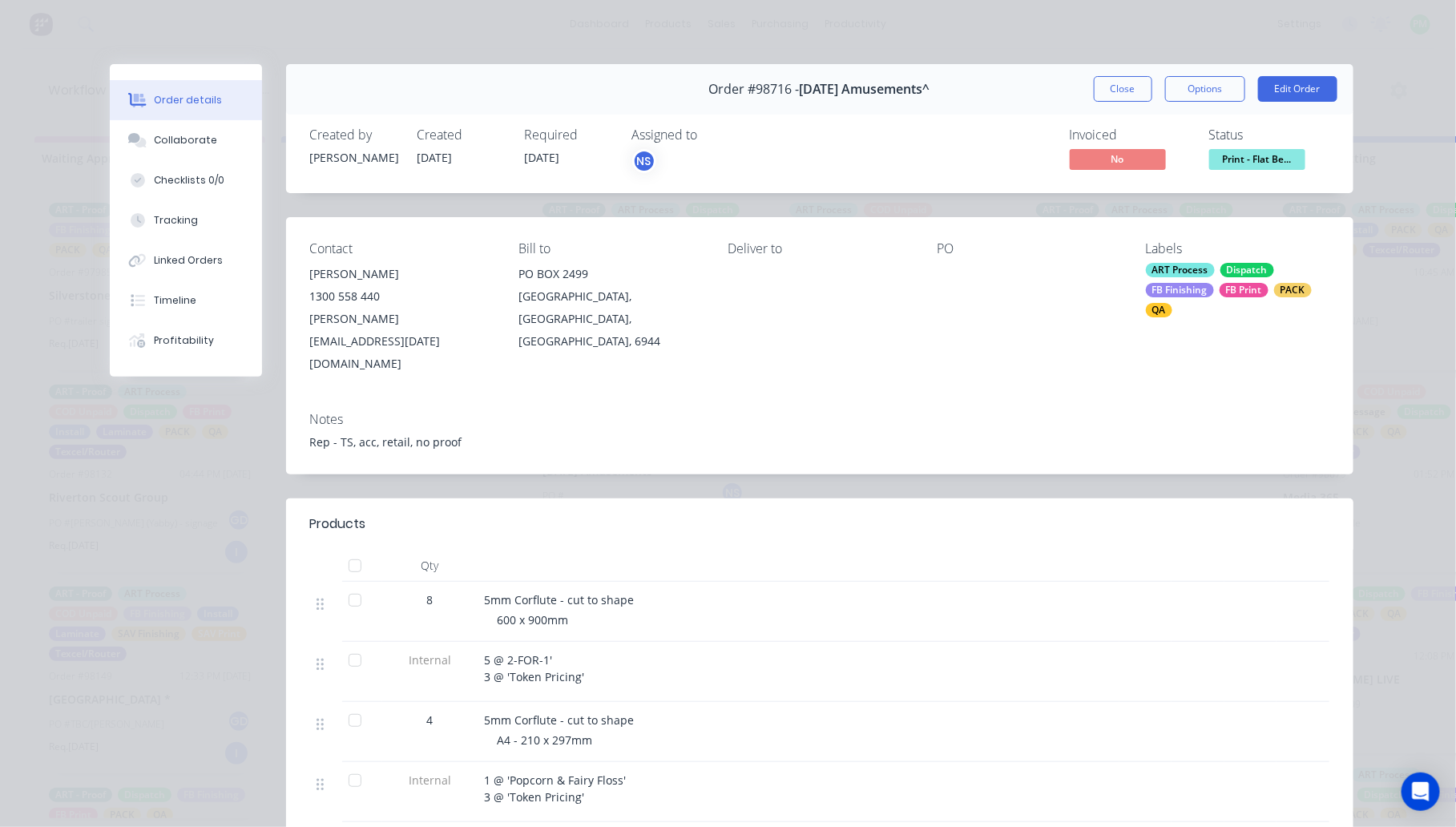
click at [1275, 164] on span "Print - Flat Be..." at bounding box center [1257, 159] width 96 height 20
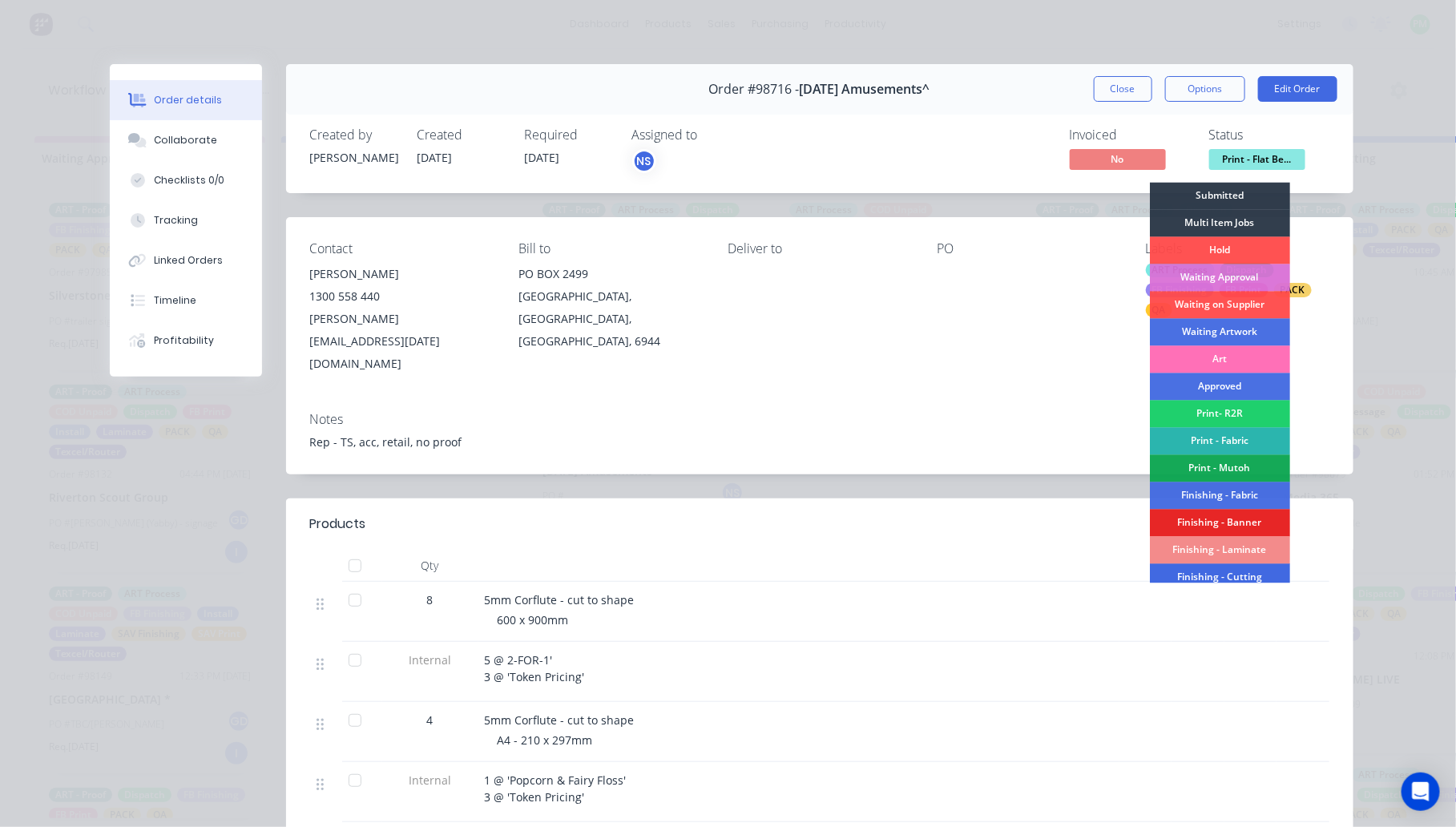
click at [1238, 571] on div "Finishing - Cutting" at bounding box center [1219, 577] width 140 height 27
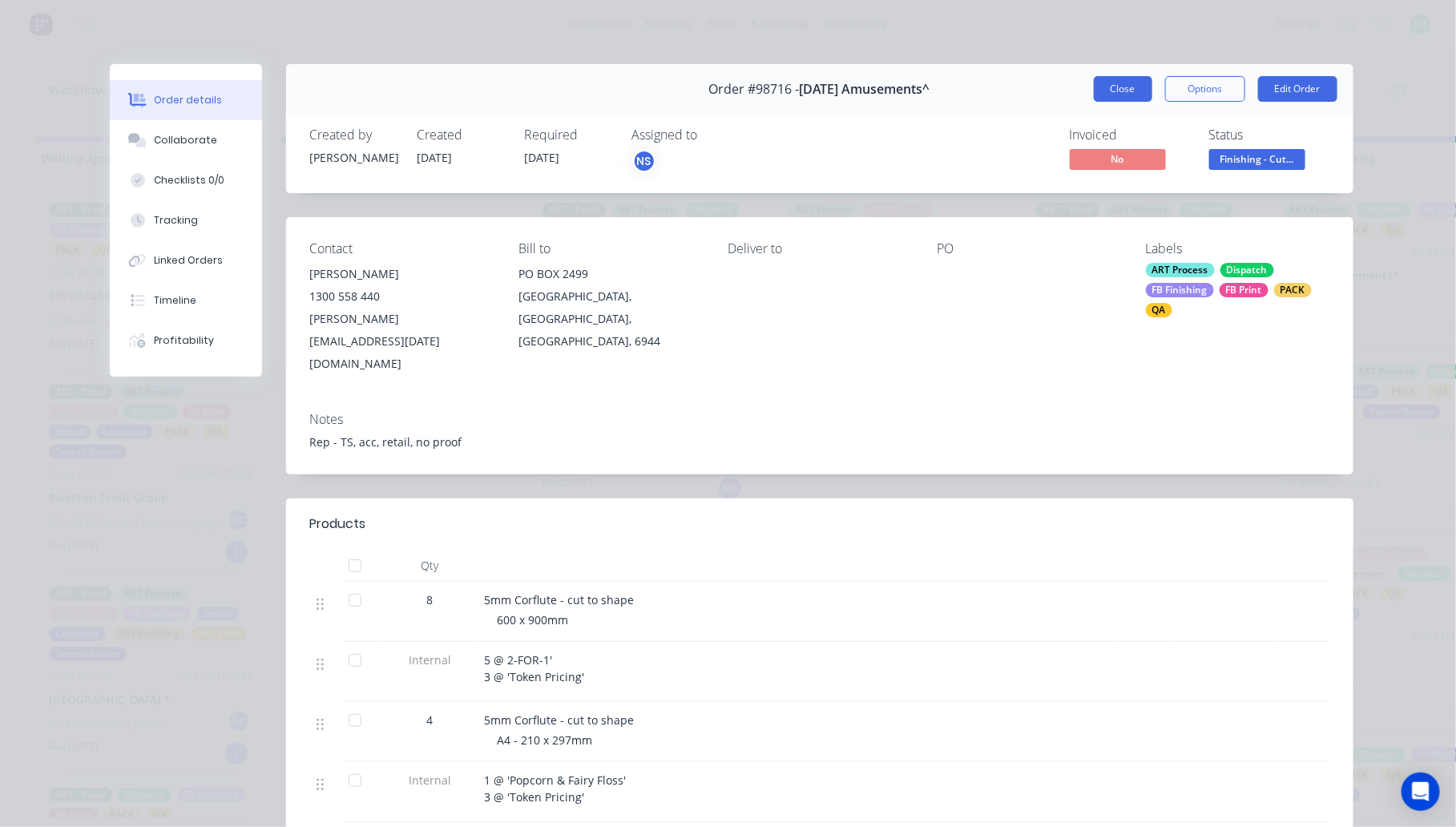
click at [1143, 91] on button "Close" at bounding box center [1122, 89] width 58 height 26
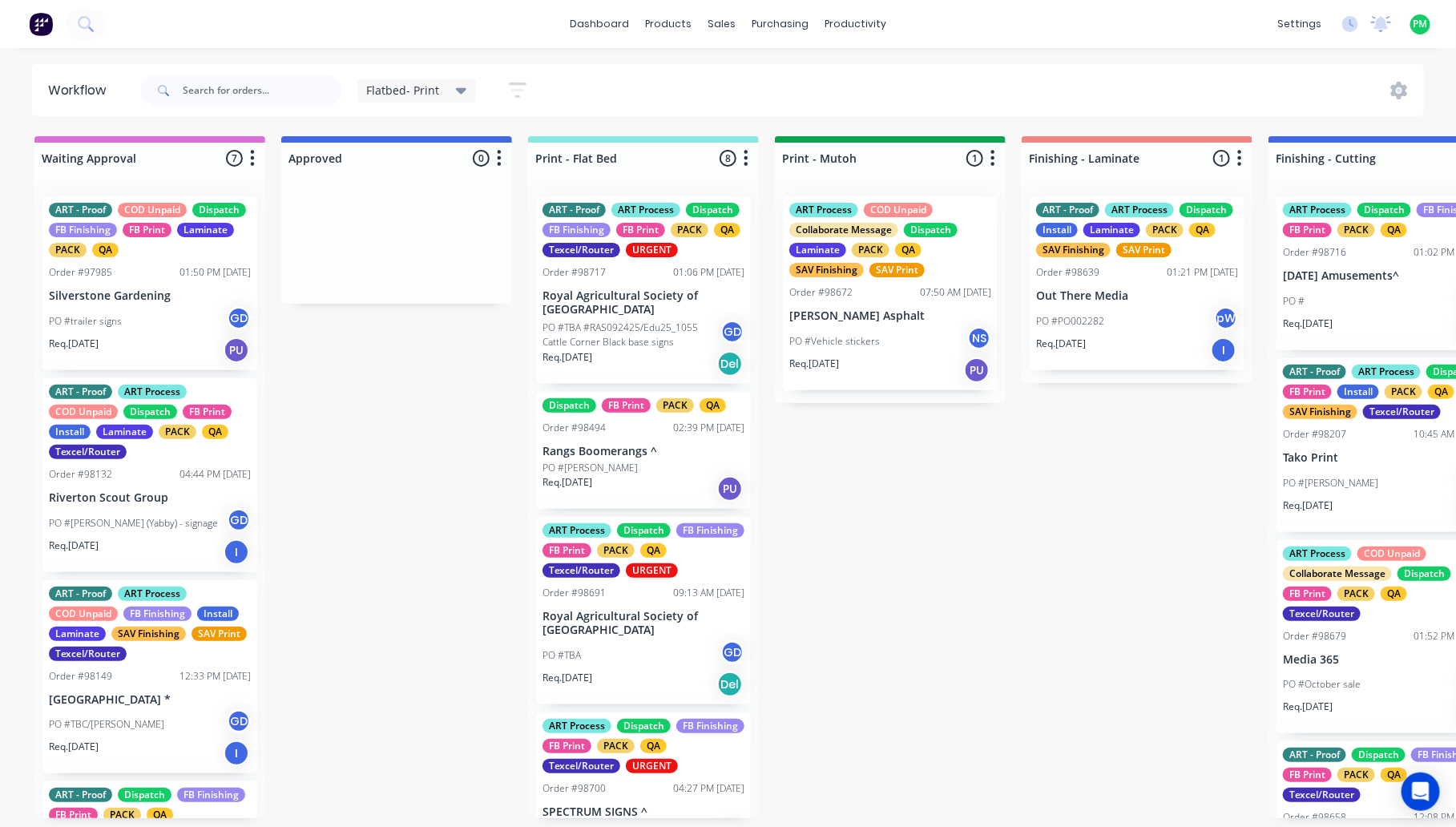
click at [1064, 75] on div "Flatbed- Print Save new view None (Default) edit ART DEPT edit Banner Finishing…" at bounding box center [781, 91] width 1287 height 48
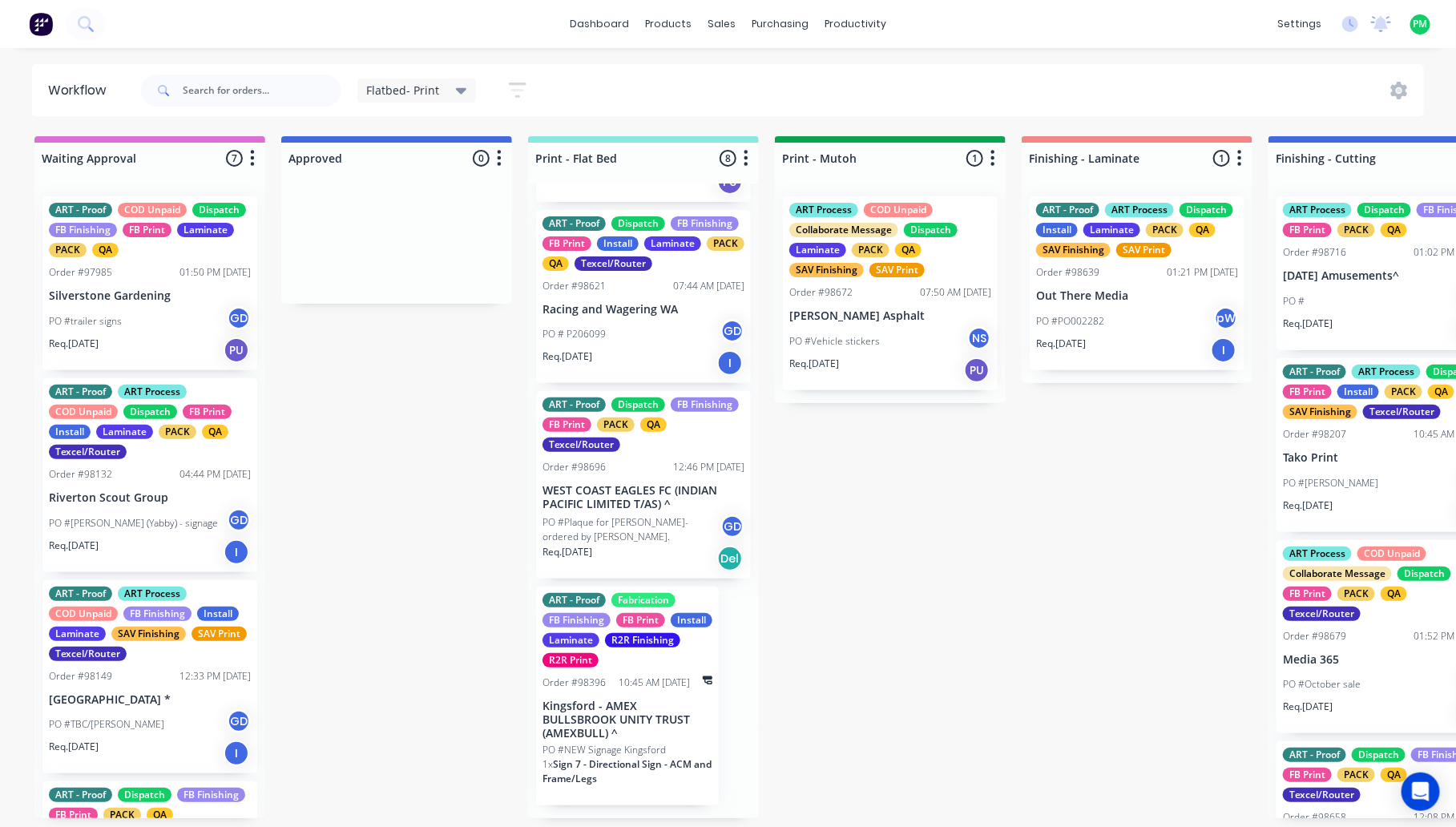
scroll to position [590, 0]
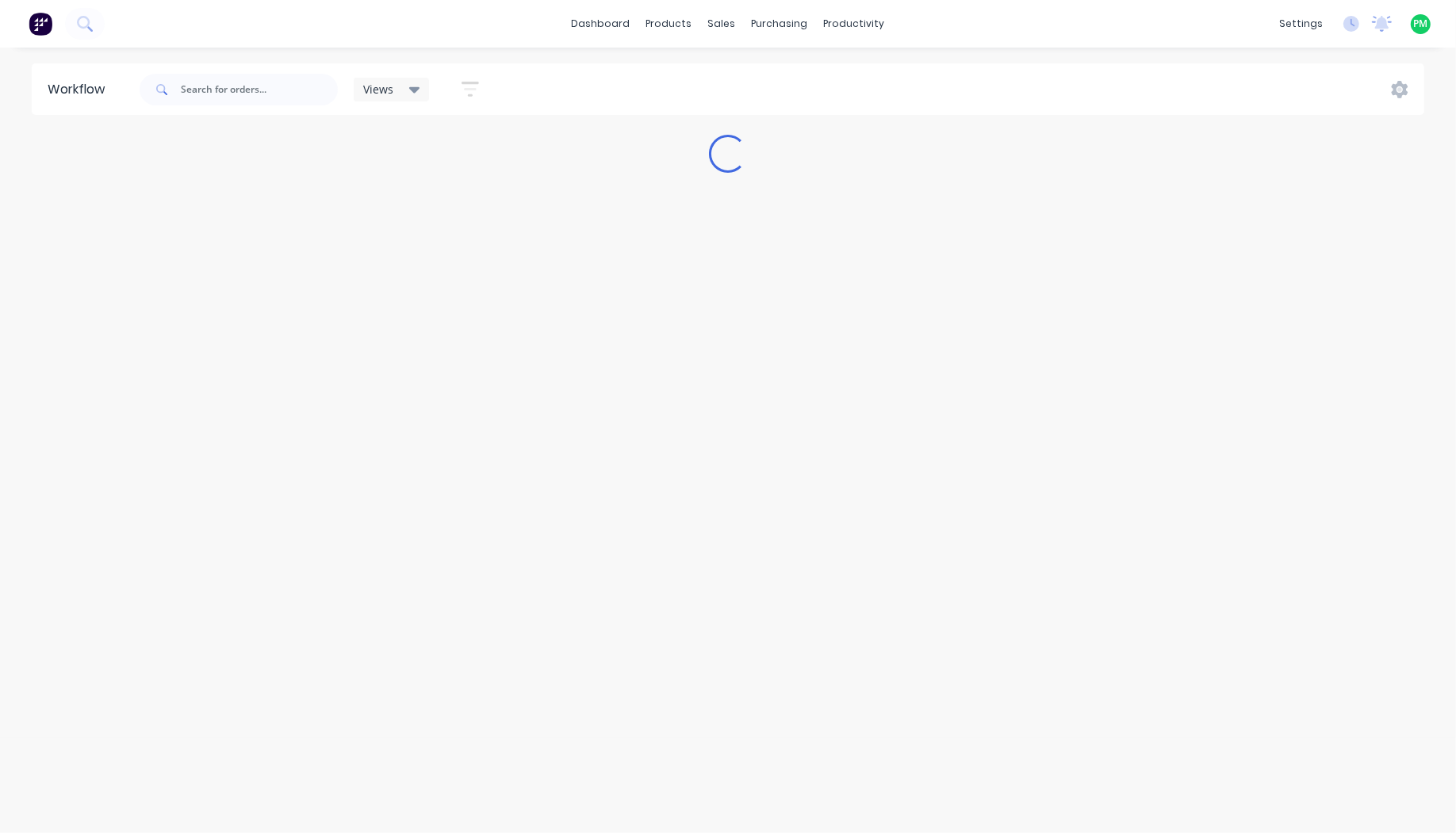
click at [386, 81] on span "Views" at bounding box center [378, 89] width 30 height 16
click at [421, 227] on button "Flatbed- Print" at bounding box center [450, 231] width 169 height 18
click at [620, 77] on div "Flatbed- Print Save new view None (Default) edit ART DEPT edit Banner Finishing…" at bounding box center [780, 90] width 1289 height 48
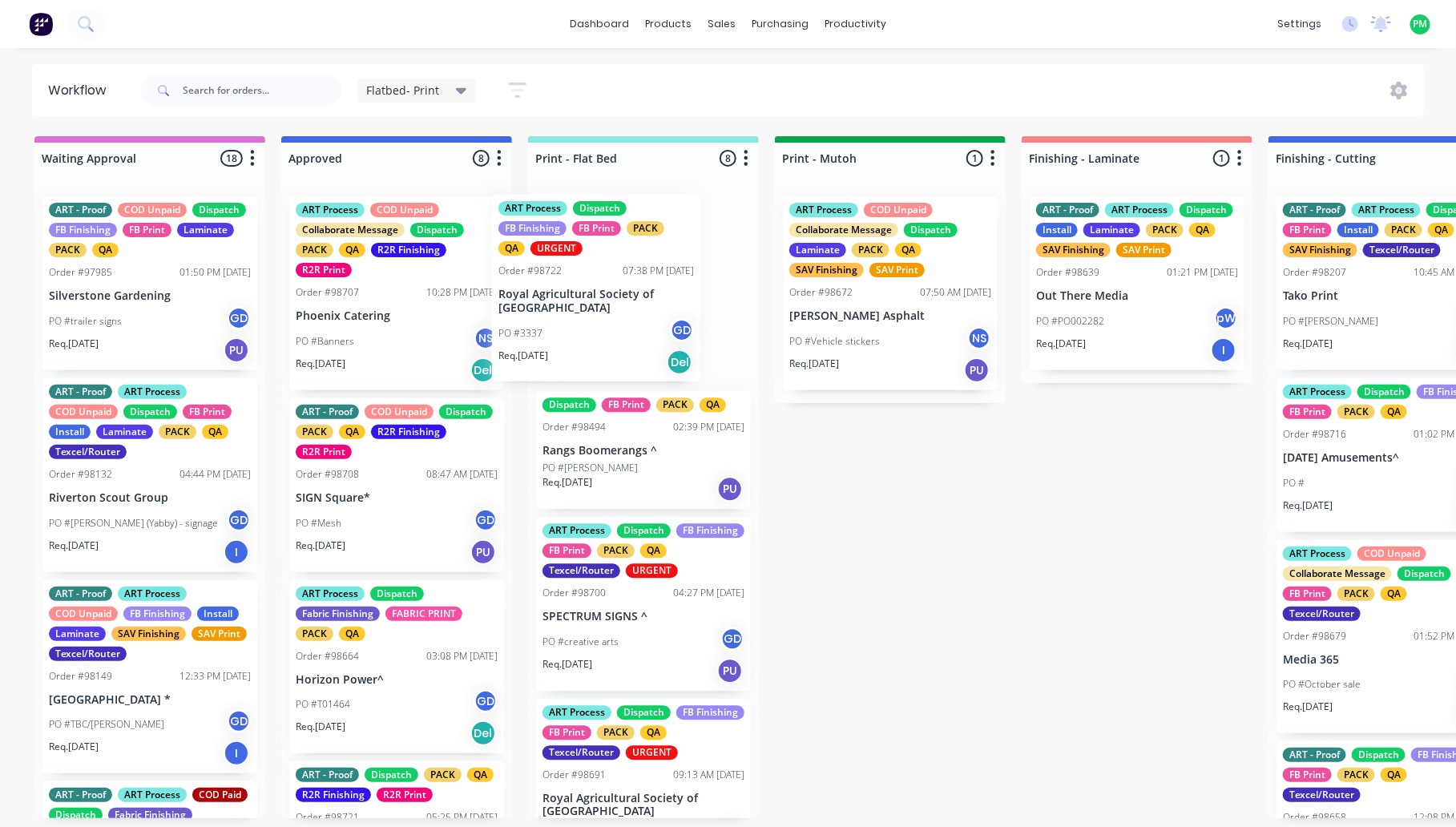
drag, startPoint x: 360, startPoint y: 306, endPoint x: 627, endPoint y: 305, distance: 267.0
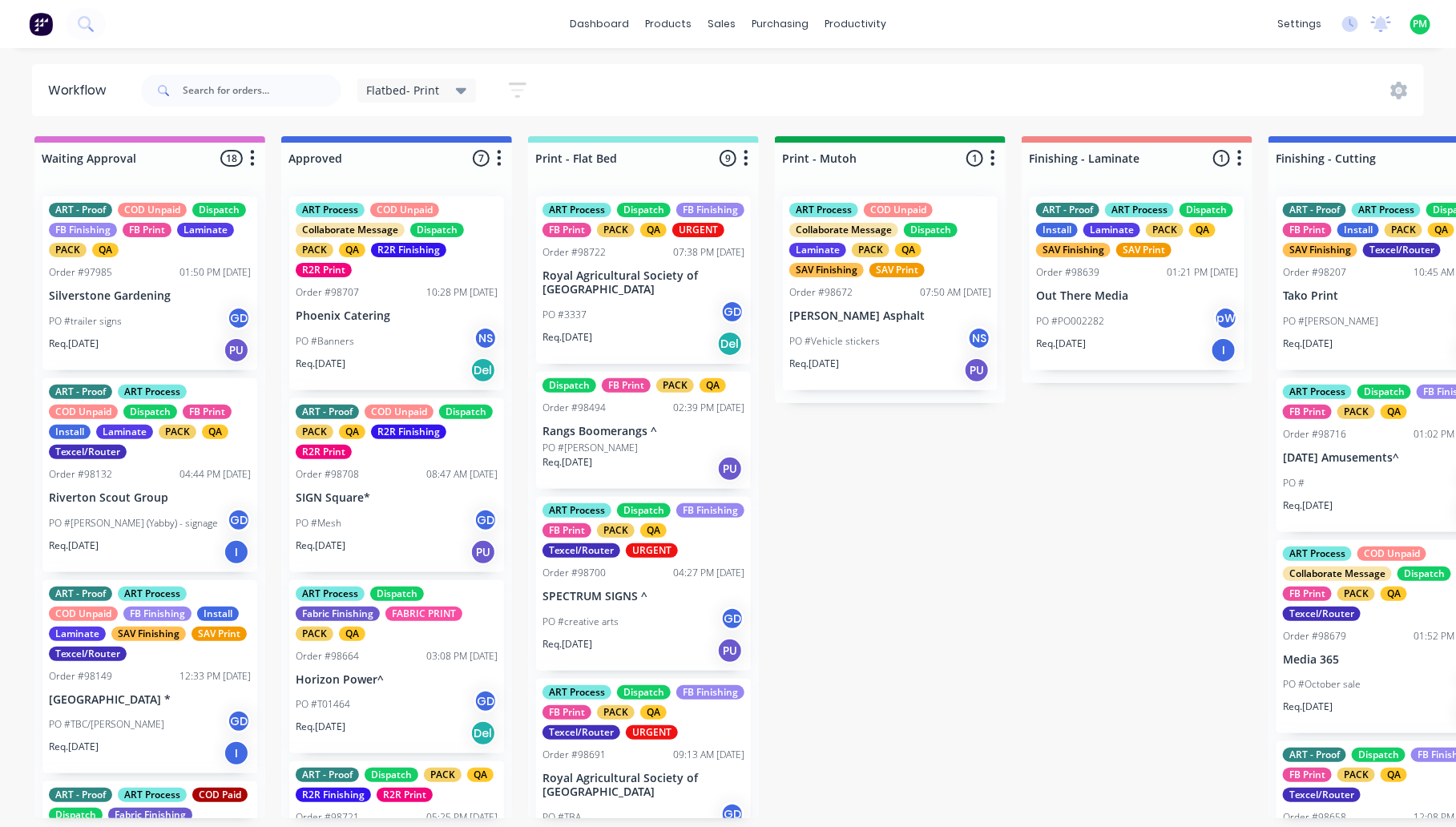
click at [642, 293] on p "Royal Agricultural Society of [GEOGRAPHIC_DATA]" at bounding box center [643, 282] width 202 height 27
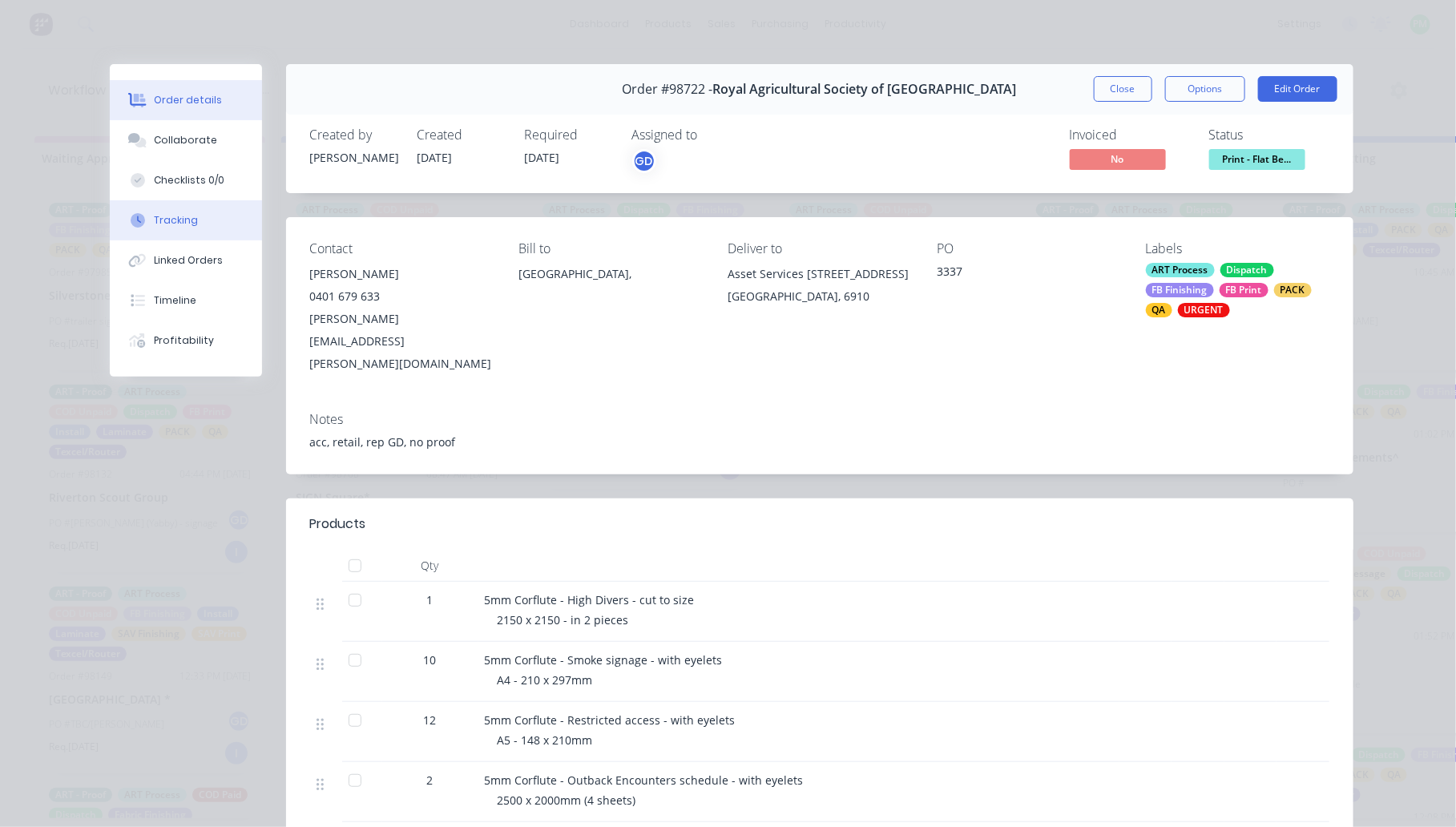
click at [169, 221] on div "Tracking" at bounding box center [176, 221] width 44 height 15
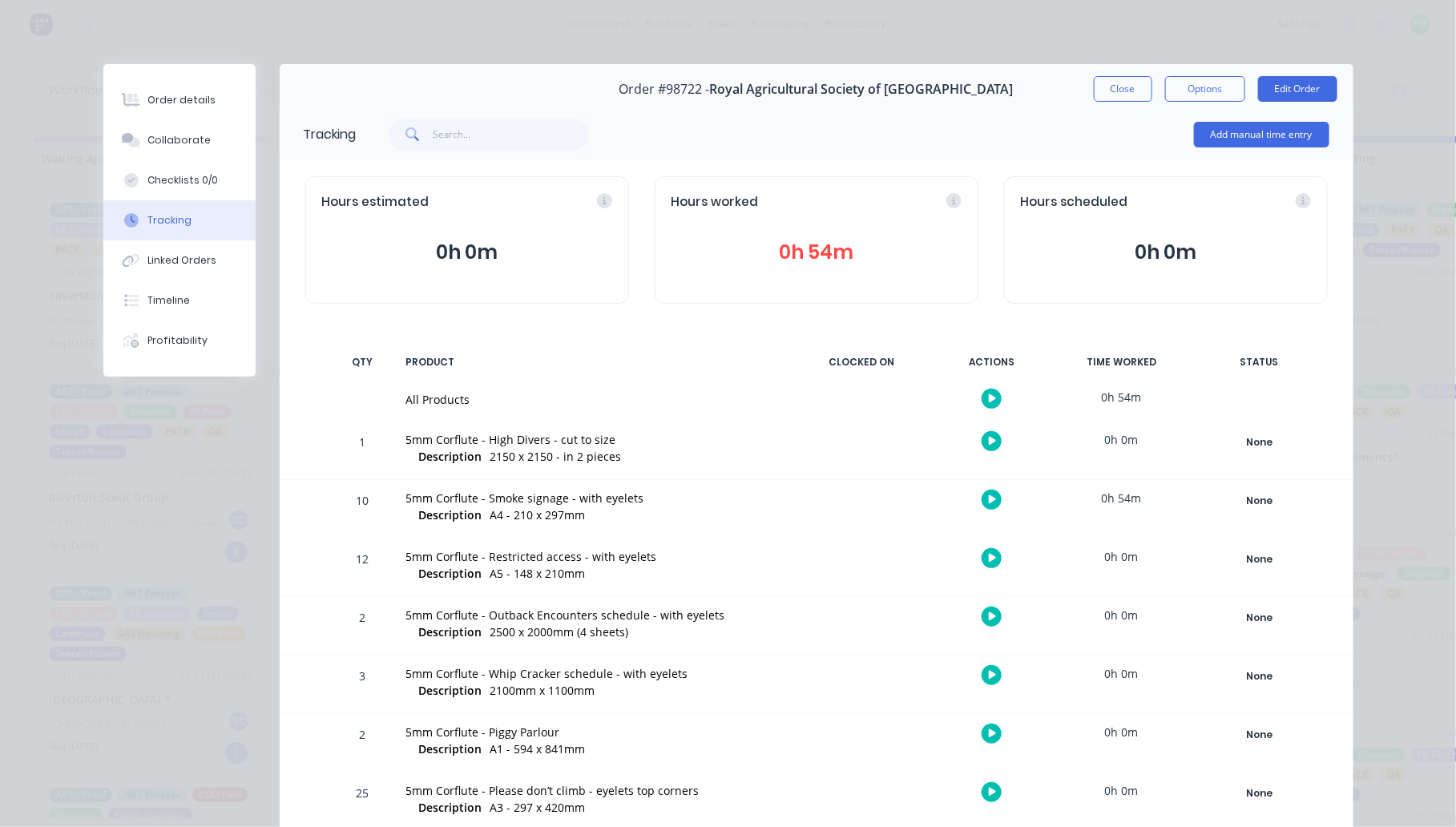
click at [989, 787] on icon "button" at bounding box center [992, 792] width 8 height 10
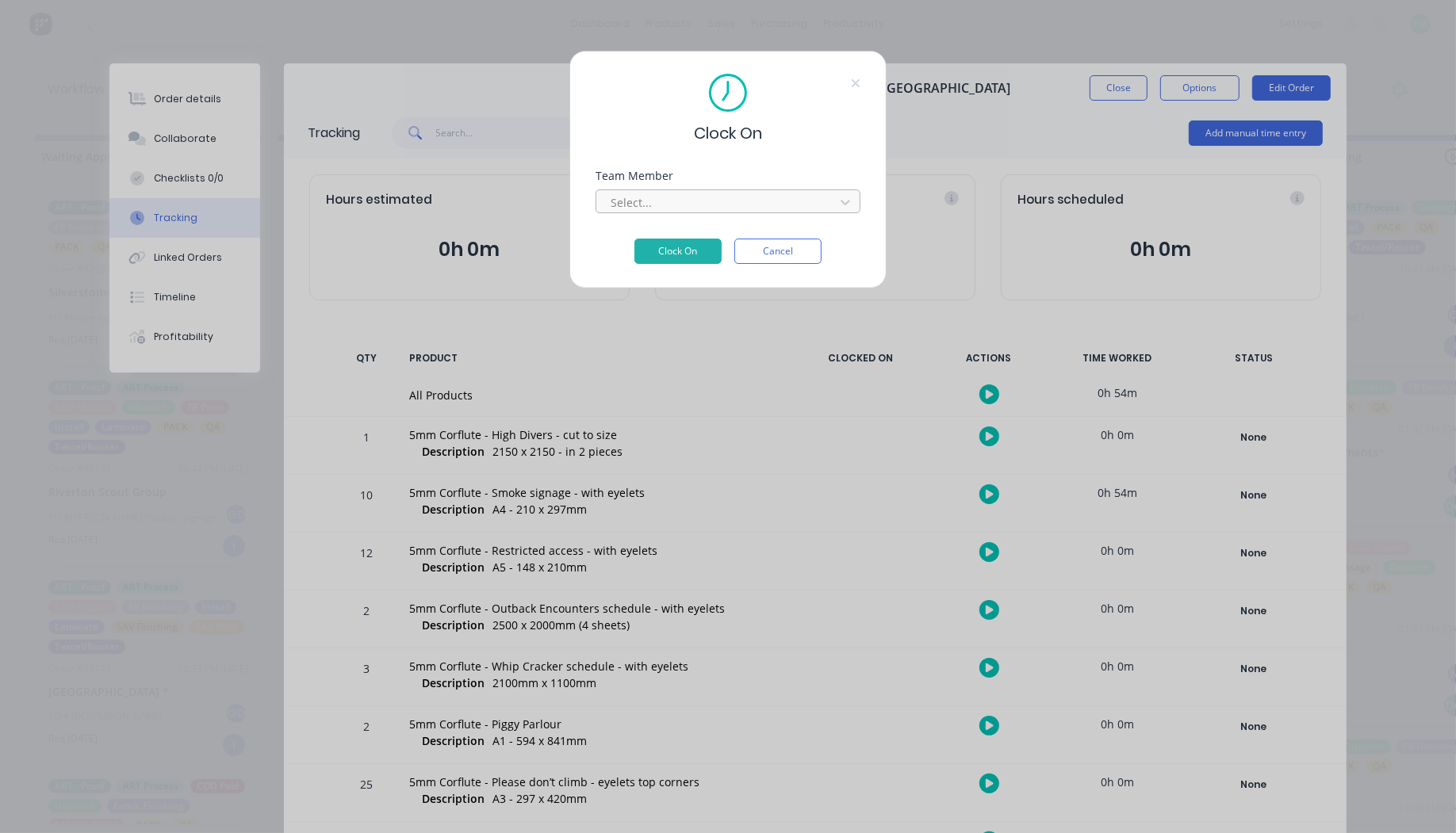
click at [669, 196] on div at bounding box center [718, 203] width 218 height 20
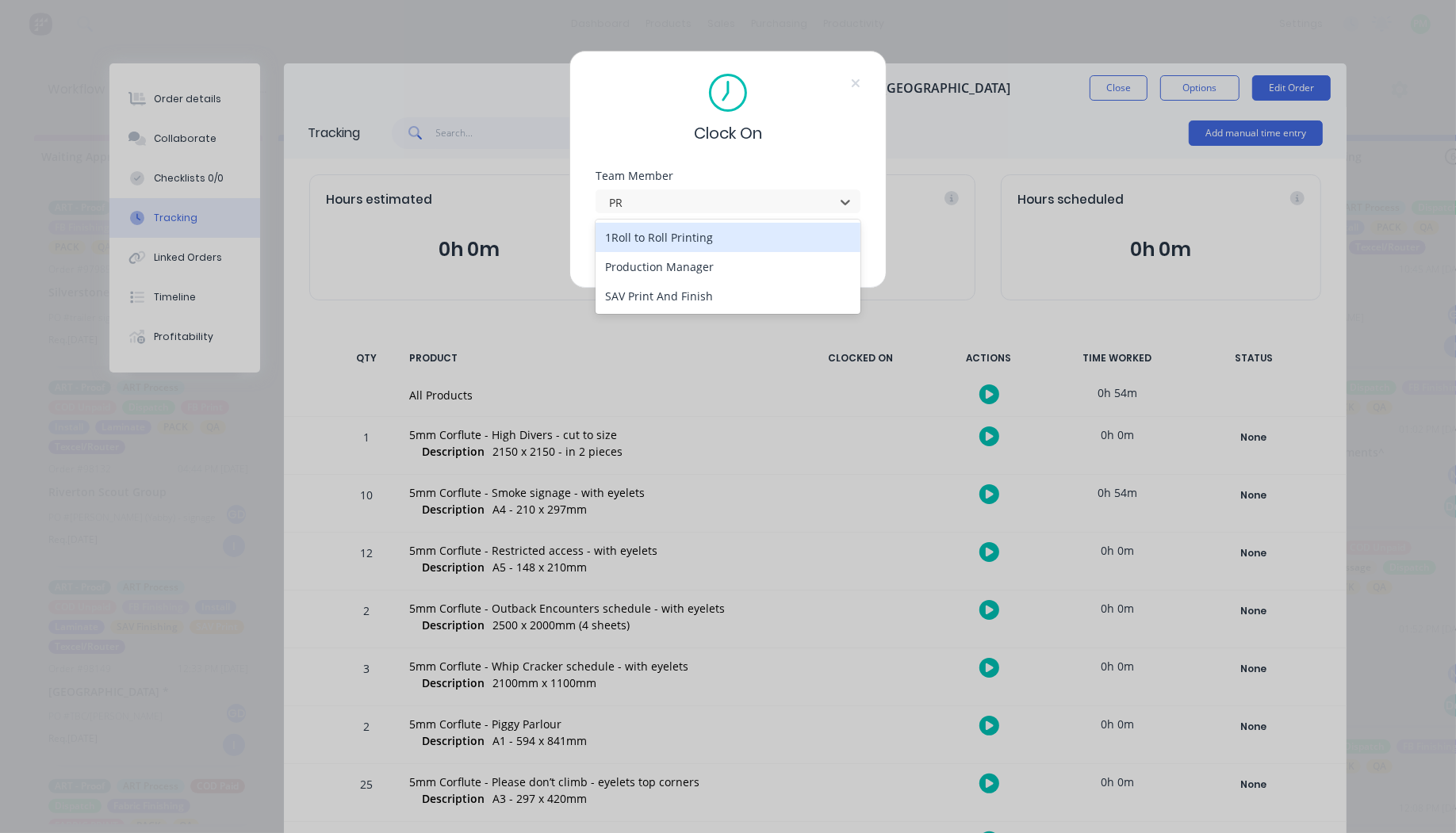
type input "PRO"
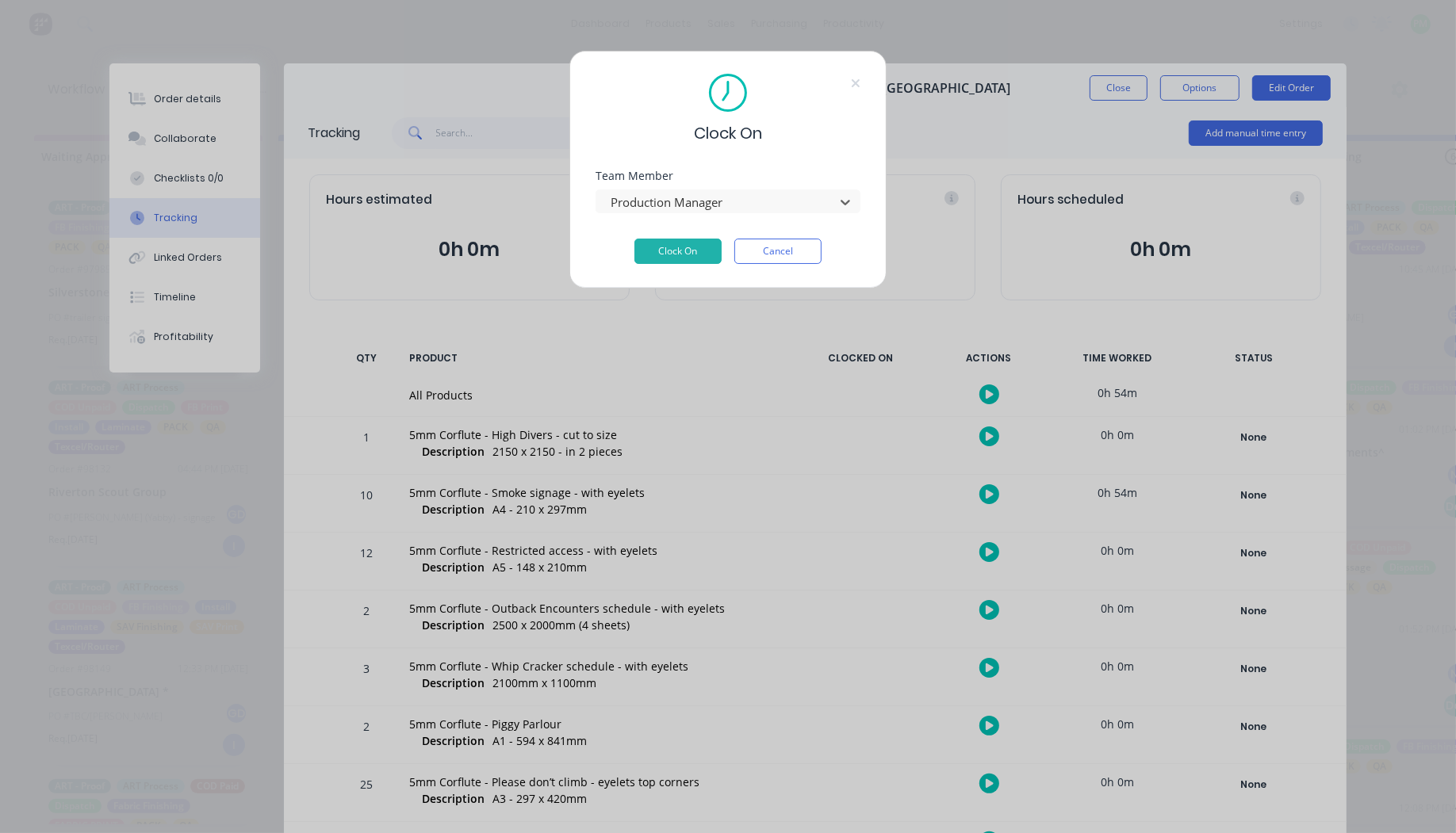
click at [635, 239] on button "Clock On" at bounding box center [678, 251] width 87 height 26
